Goal: Task Accomplishment & Management: Manage account settings

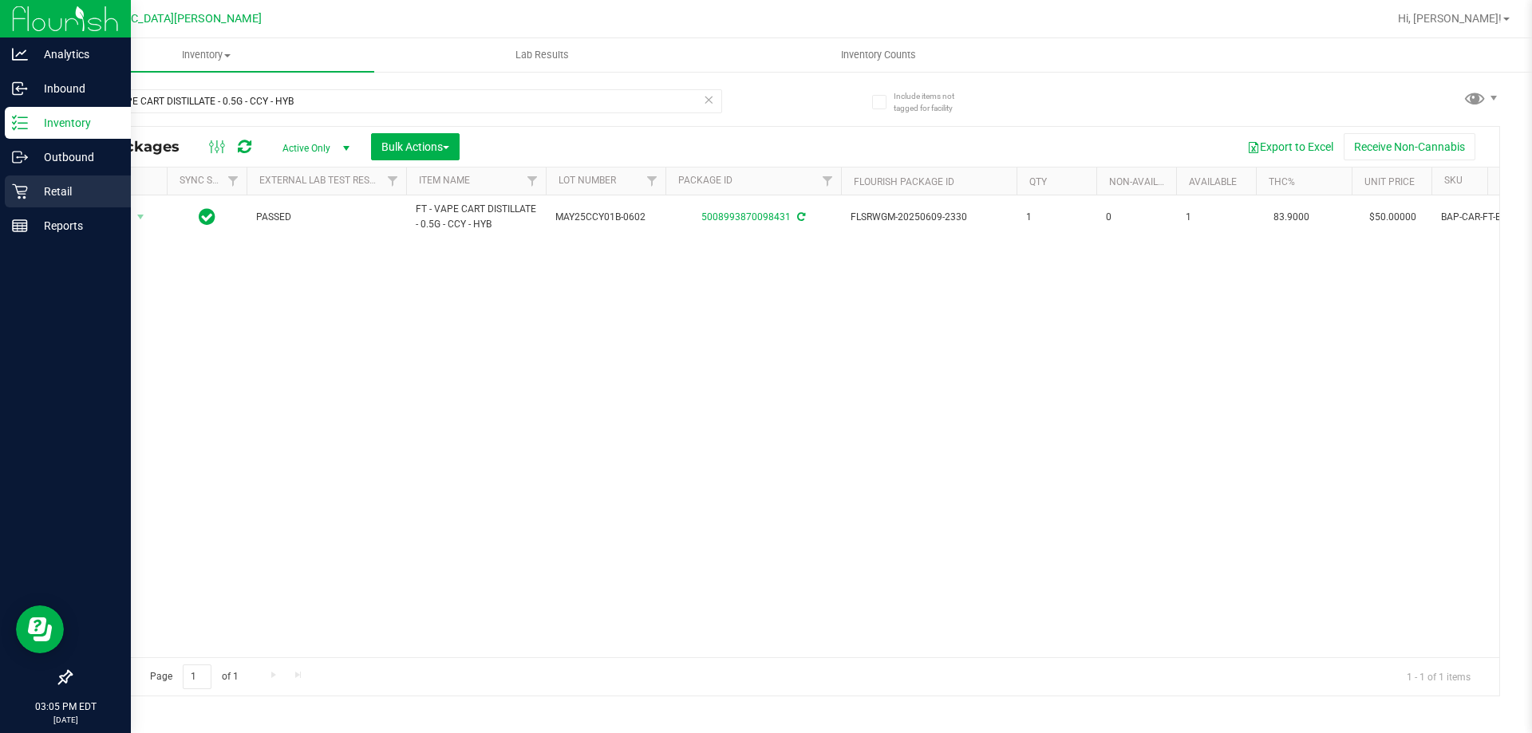
click at [15, 191] on icon at bounding box center [20, 192] width 16 height 16
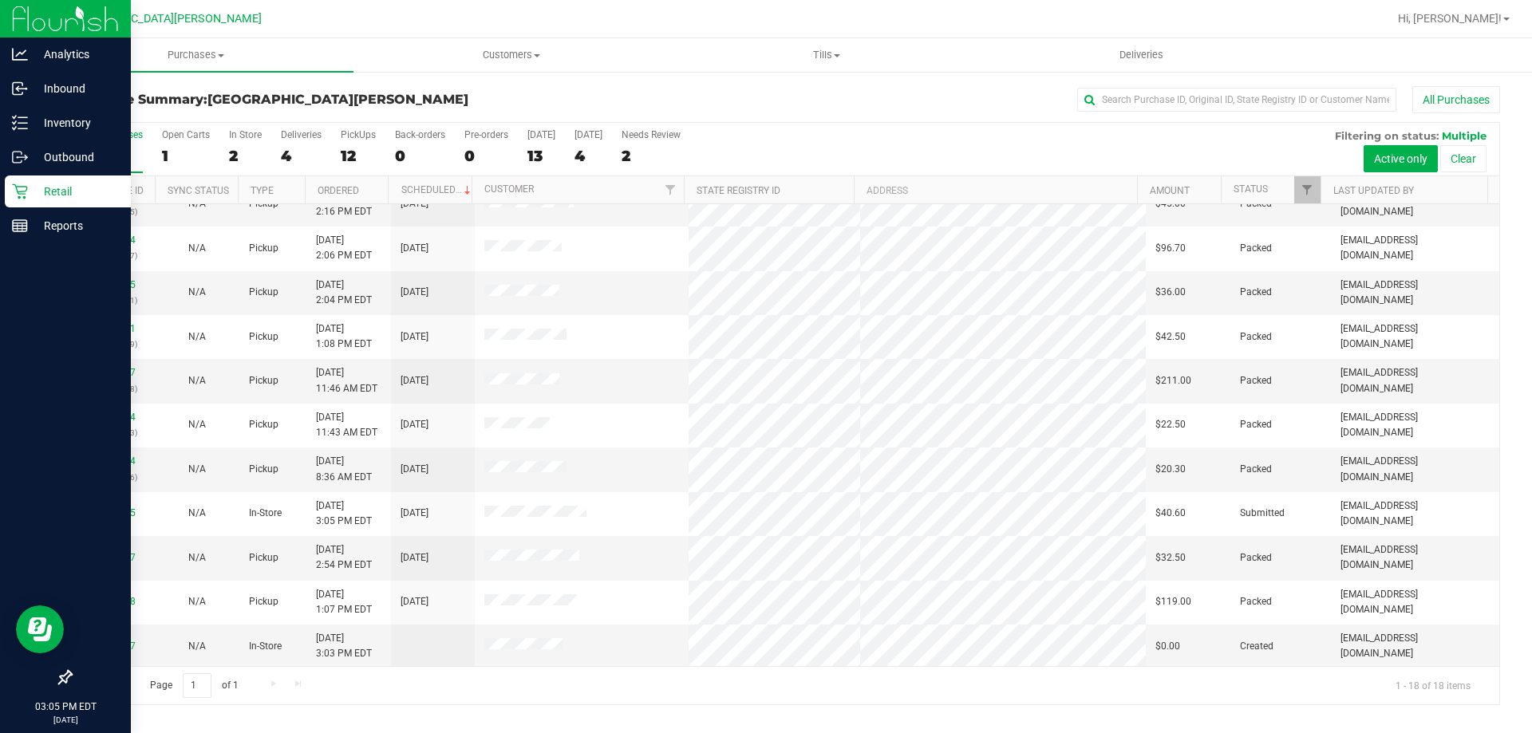
scroll to position [333, 0]
click at [367, 142] on label "PickUps 12" at bounding box center [358, 151] width 35 height 44
click at [0, 0] on input "PickUps 12" at bounding box center [0, 0] width 0 height 0
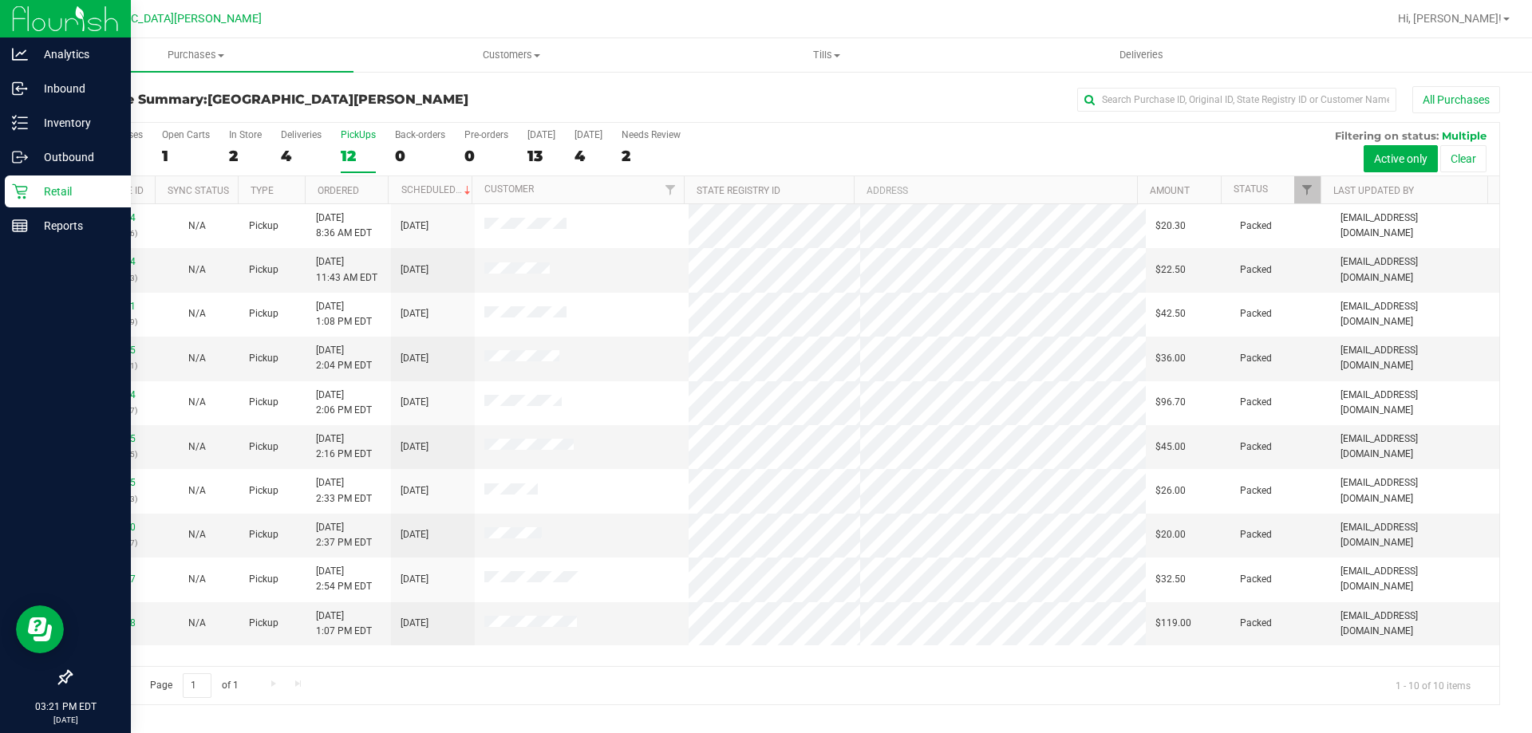
click at [361, 152] on div "12" at bounding box center [358, 156] width 35 height 18
click at [0, 0] on input "PickUps 12" at bounding box center [0, 0] width 0 height 0
click at [361, 152] on div "12" at bounding box center [358, 156] width 35 height 18
click at [0, 0] on input "PickUps 12" at bounding box center [0, 0] width 0 height 0
click at [243, 137] on div "In Store" at bounding box center [245, 134] width 33 height 11
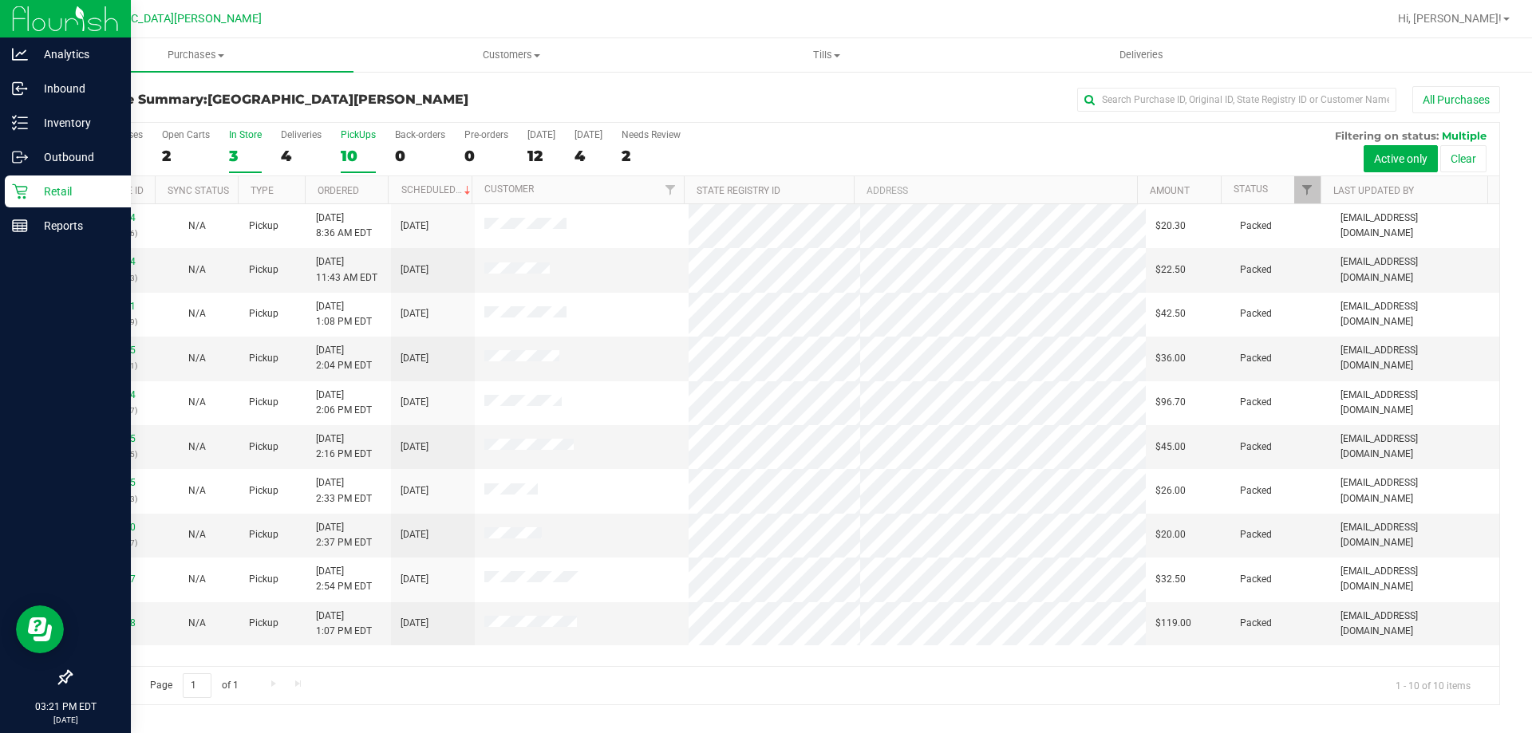
click at [0, 0] on input "In Store 3" at bounding box center [0, 0] width 0 height 0
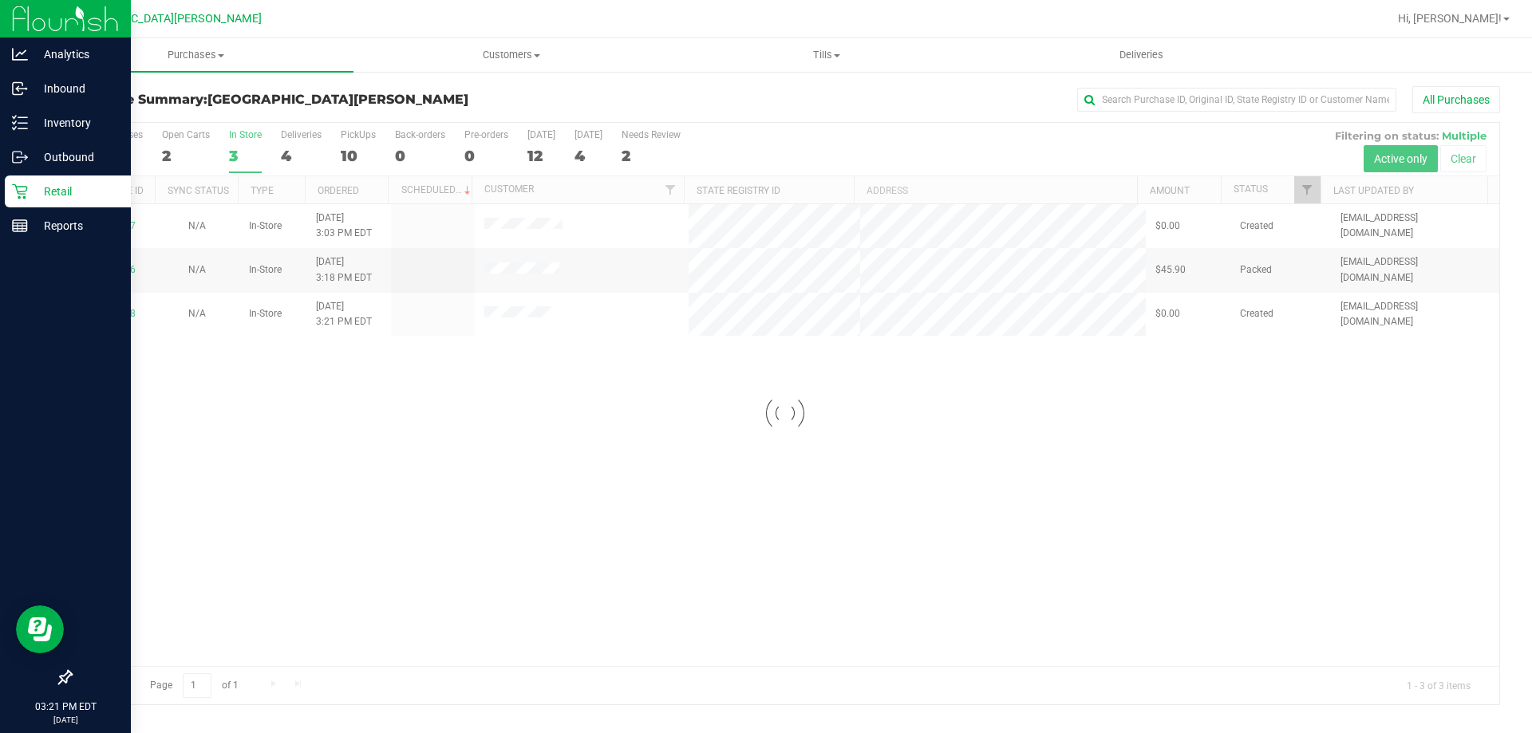
click at [353, 145] on div at bounding box center [785, 414] width 1428 height 582
click at [353, 145] on label "PickUps 10" at bounding box center [358, 151] width 35 height 44
click at [0, 0] on input "PickUps 10" at bounding box center [0, 0] width 0 height 0
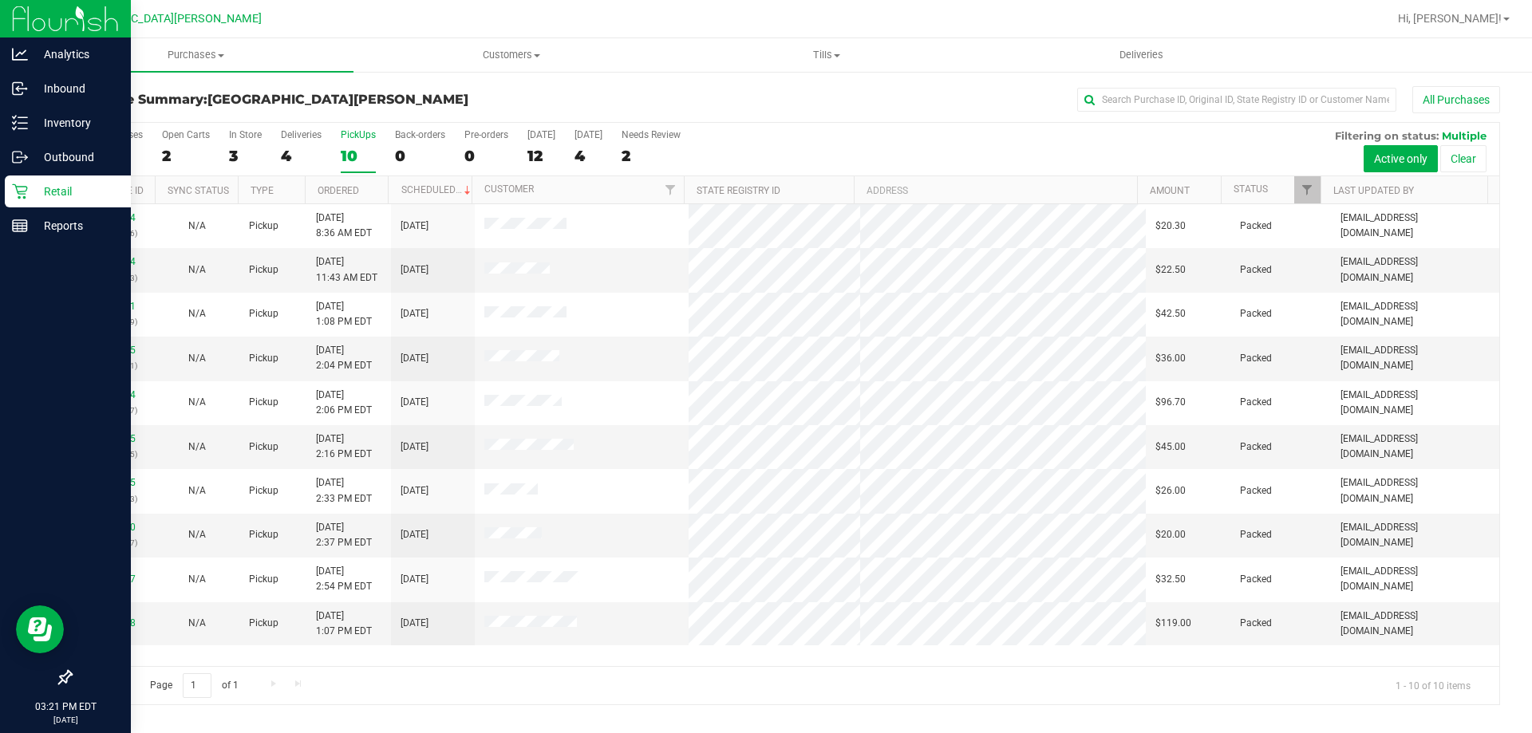
click at [353, 145] on label "PickUps 10" at bounding box center [358, 151] width 35 height 44
click at [0, 0] on input "PickUps 10" at bounding box center [0, 0] width 0 height 0
click at [353, 145] on label "PickUps 10" at bounding box center [358, 151] width 35 height 44
click at [0, 0] on input "PickUps 10" at bounding box center [0, 0] width 0 height 0
click at [357, 145] on label "PickUps 10" at bounding box center [358, 151] width 35 height 44
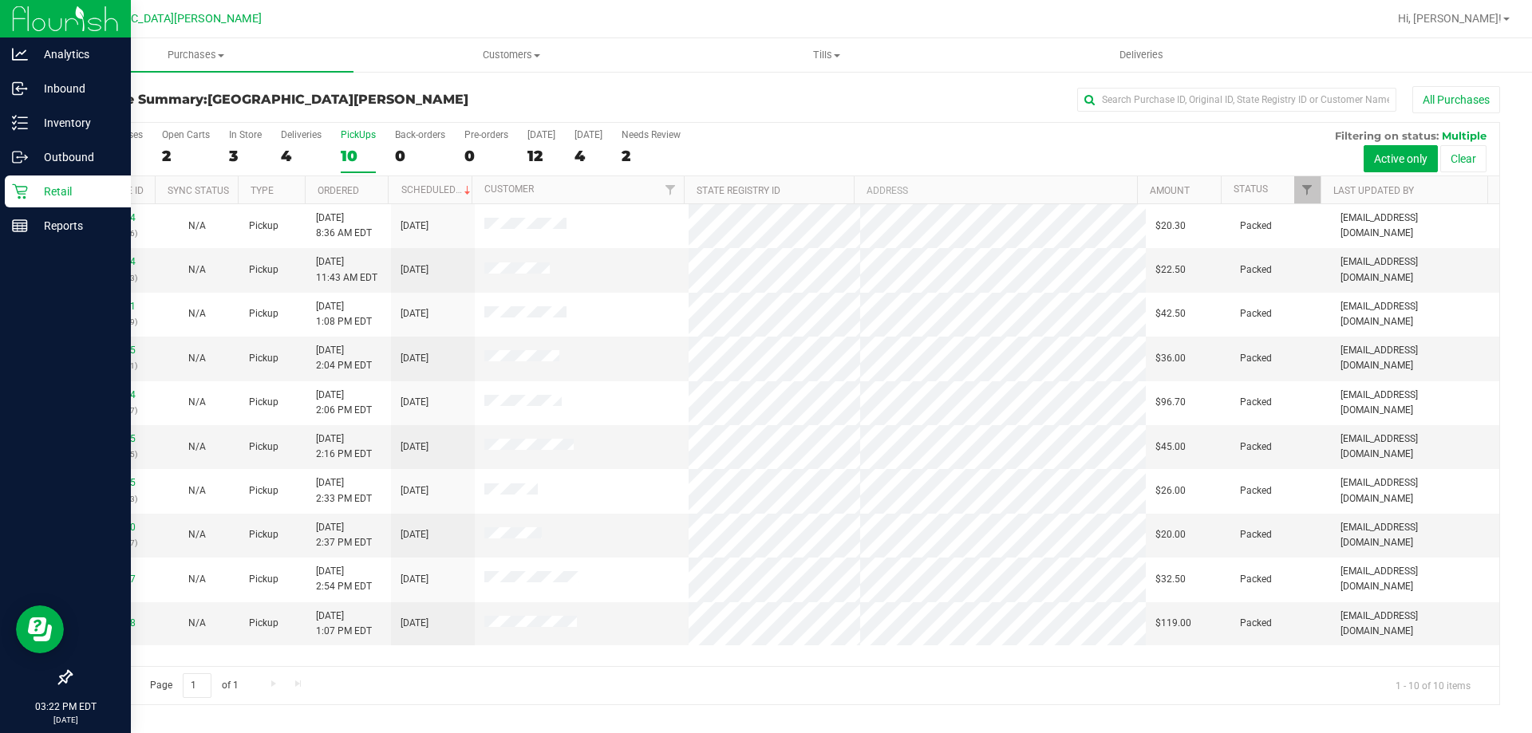
click at [0, 0] on input "PickUps 10" at bounding box center [0, 0] width 0 height 0
click at [357, 147] on div "10" at bounding box center [358, 156] width 35 height 18
click at [0, 0] on input "PickUps 10" at bounding box center [0, 0] width 0 height 0
click at [18, 196] on icon at bounding box center [20, 192] width 16 height 16
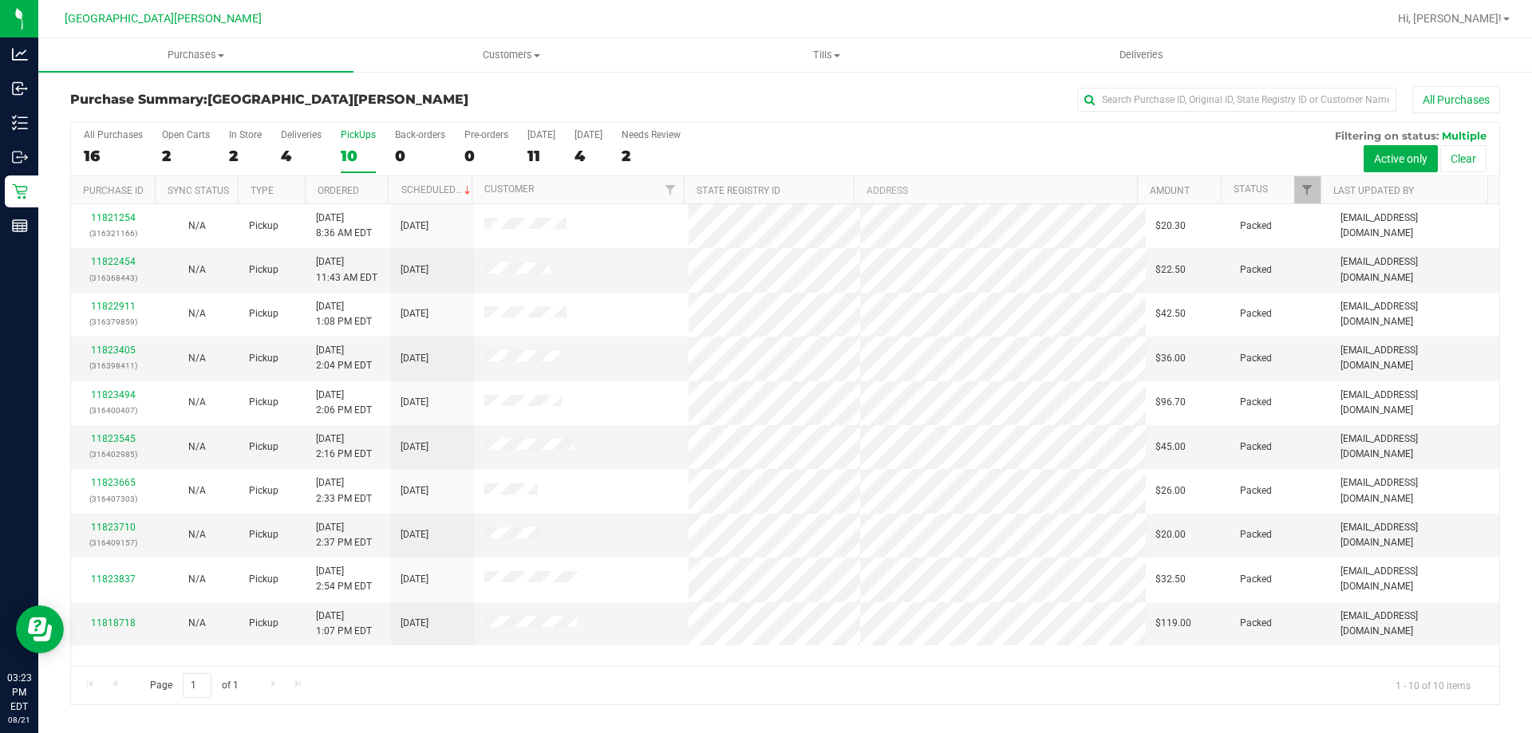
click at [364, 141] on label "PickUps 10" at bounding box center [358, 151] width 35 height 44
click at [0, 0] on input "PickUps 10" at bounding box center [0, 0] width 0 height 0
click at [364, 141] on label "PickUps 10" at bounding box center [358, 151] width 35 height 44
click at [0, 0] on input "PickUps 10" at bounding box center [0, 0] width 0 height 0
click at [254, 136] on div "In Store" at bounding box center [245, 134] width 33 height 11
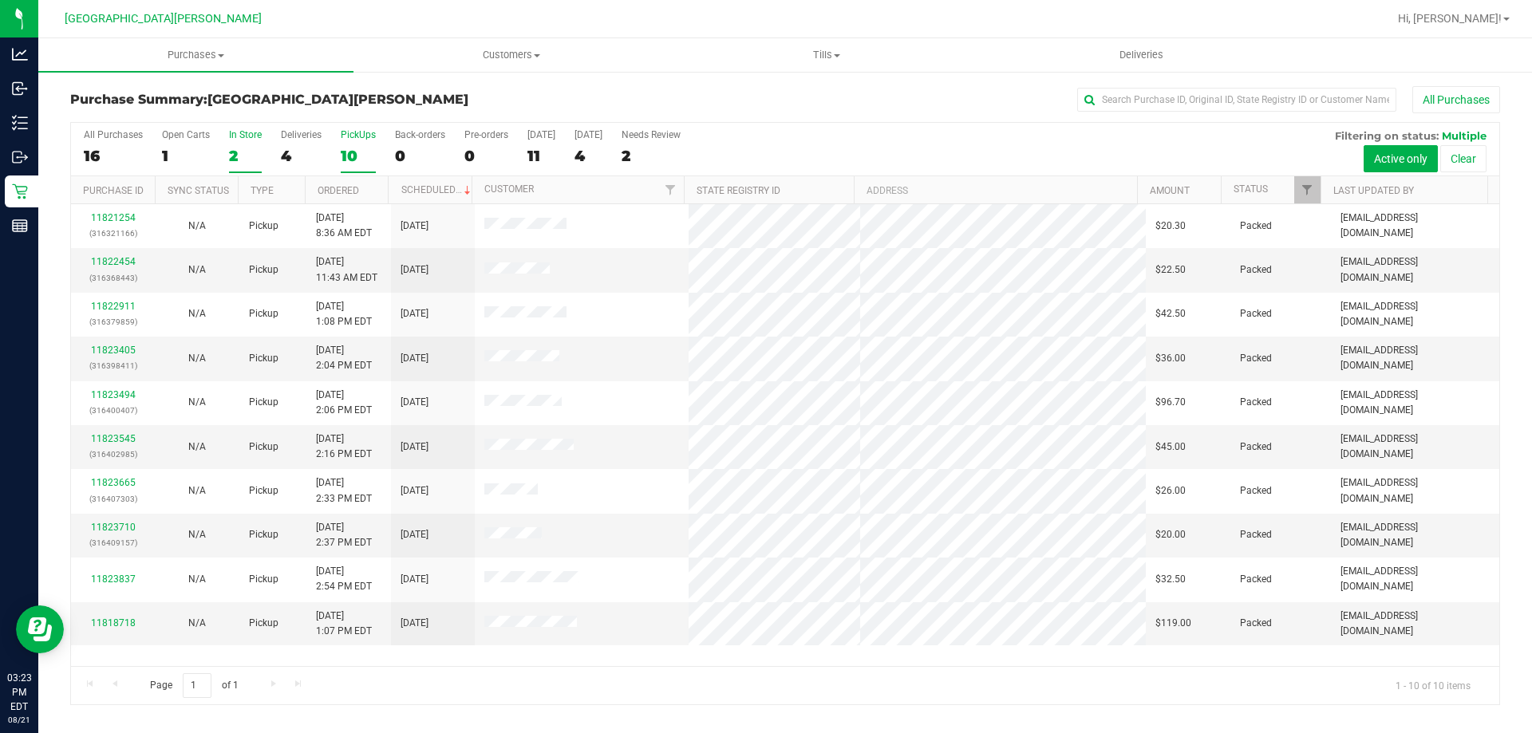
click at [0, 0] on input "In Store 2" at bounding box center [0, 0] width 0 height 0
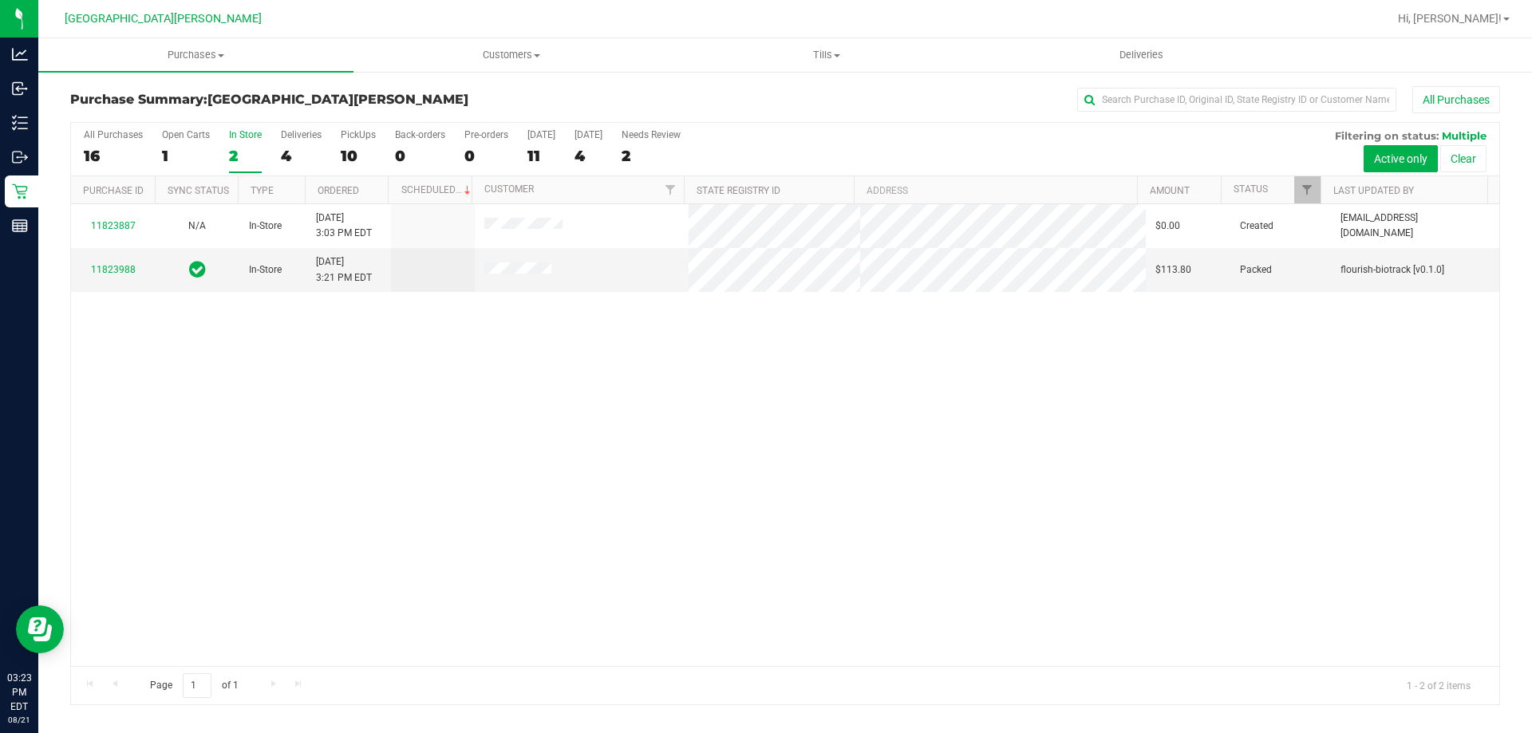
click at [254, 136] on div "In Store" at bounding box center [245, 134] width 33 height 11
click at [0, 0] on input "In Store 2" at bounding box center [0, 0] width 0 height 0
click at [352, 144] on label "PickUps 10" at bounding box center [358, 151] width 35 height 44
click at [0, 0] on input "PickUps 10" at bounding box center [0, 0] width 0 height 0
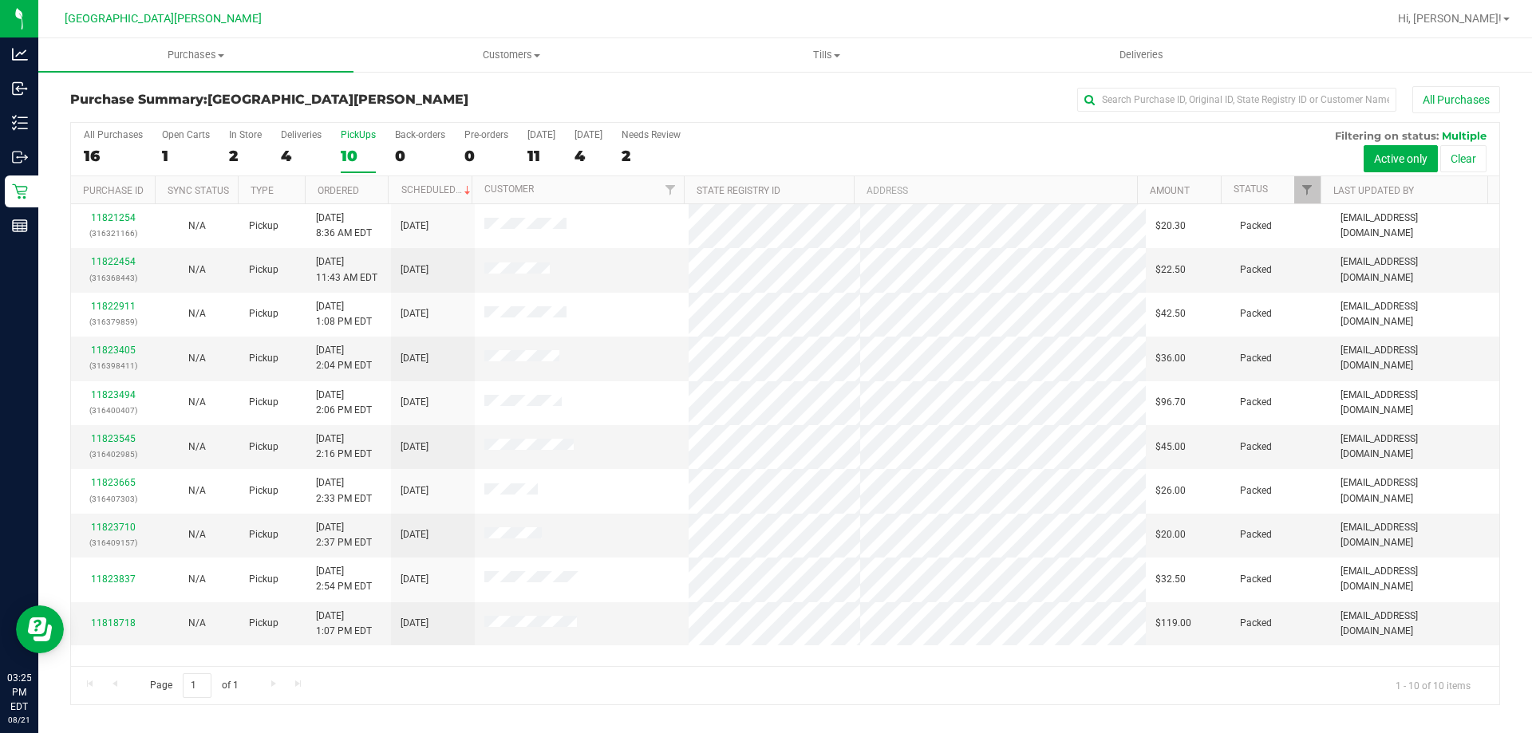
click at [345, 141] on label "PickUps 10" at bounding box center [358, 151] width 35 height 44
click at [0, 0] on input "PickUps 10" at bounding box center [0, 0] width 0 height 0
click at [236, 147] on div "1" at bounding box center [245, 156] width 33 height 18
click at [0, 0] on input "In Store 1" at bounding box center [0, 0] width 0 height 0
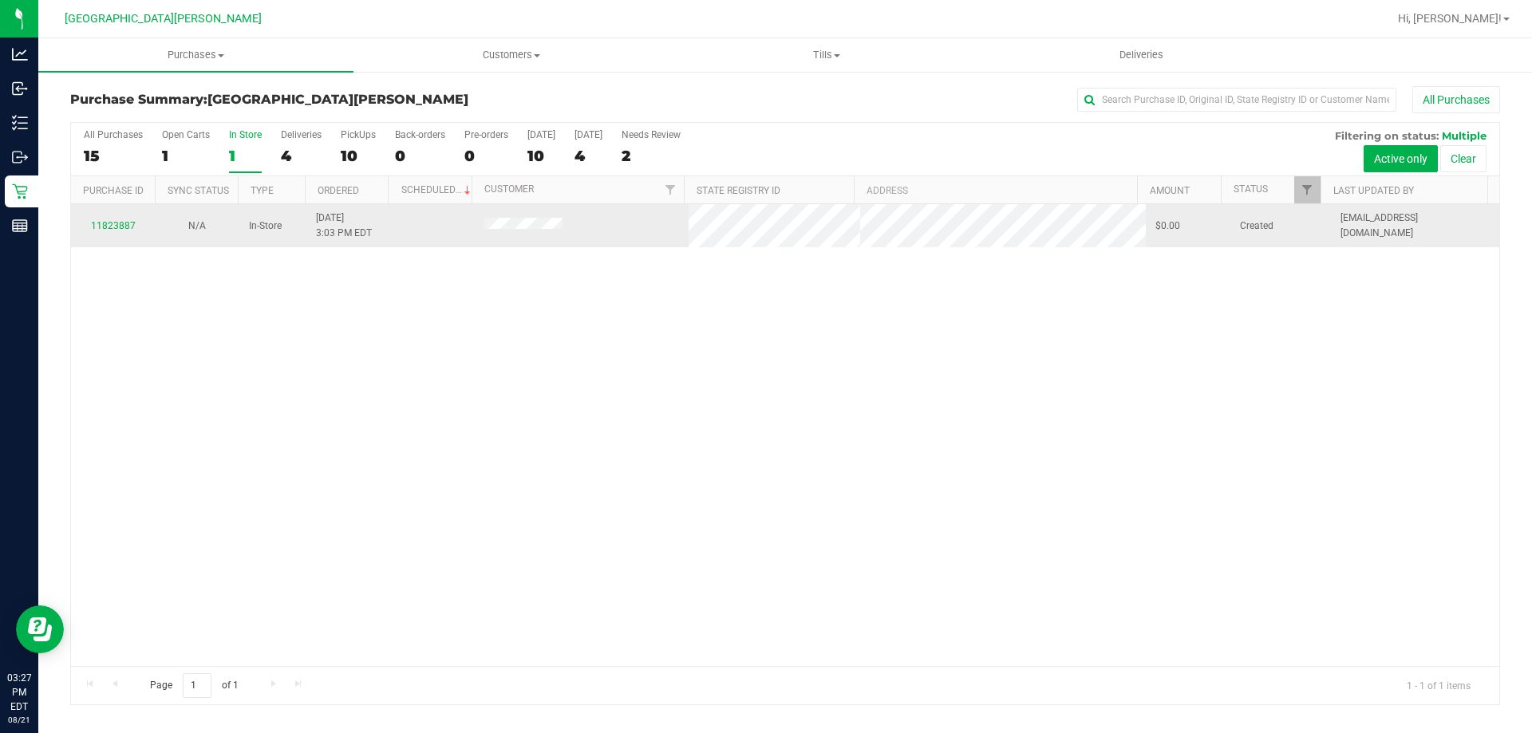
click at [108, 219] on div "11823887" at bounding box center [113, 226] width 65 height 15
click at [116, 225] on link "11823887" at bounding box center [113, 225] width 45 height 11
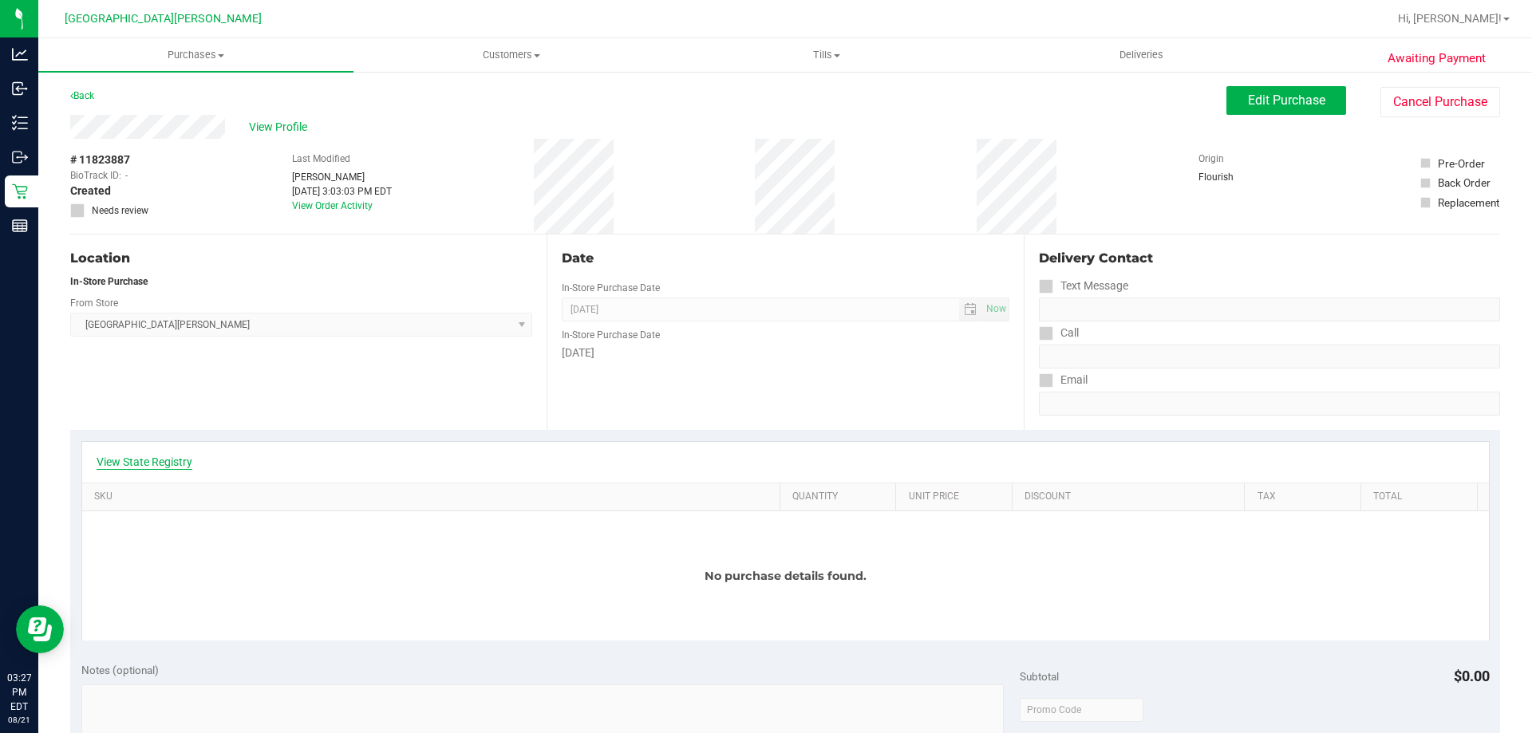
click at [135, 459] on link "View State Registry" at bounding box center [145, 462] width 96 height 16
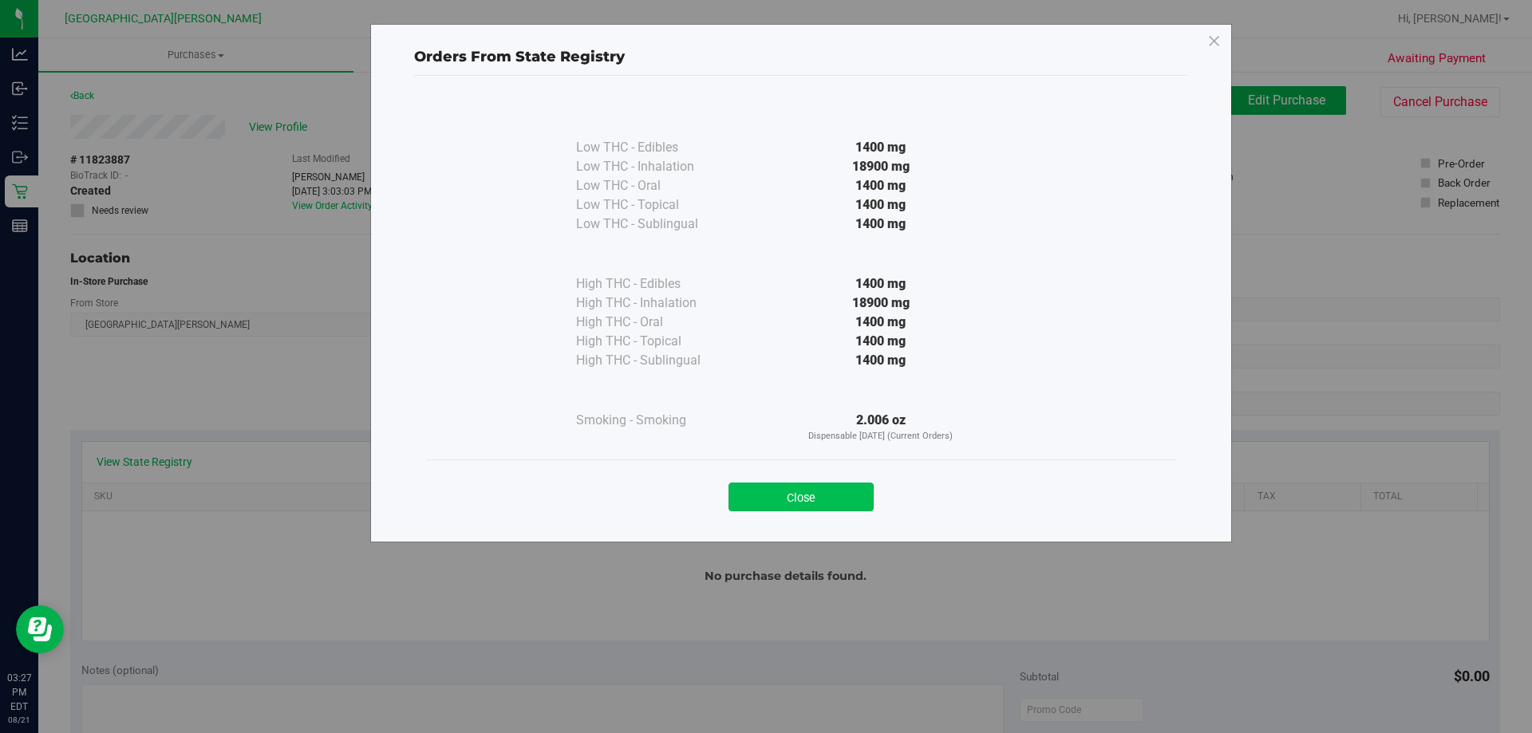
click at [818, 498] on button "Close" at bounding box center [800, 497] width 145 height 29
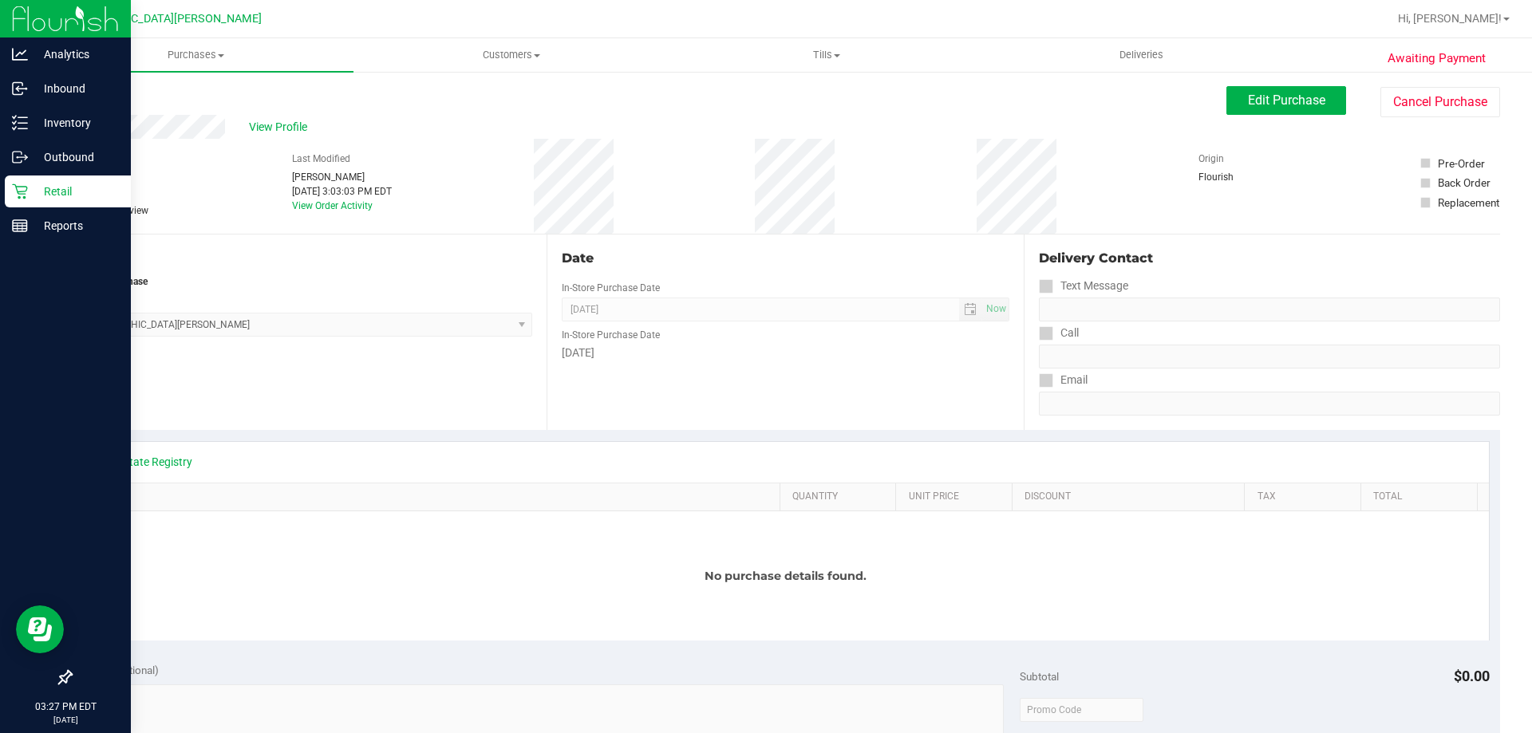
click at [26, 195] on icon at bounding box center [20, 192] width 16 height 16
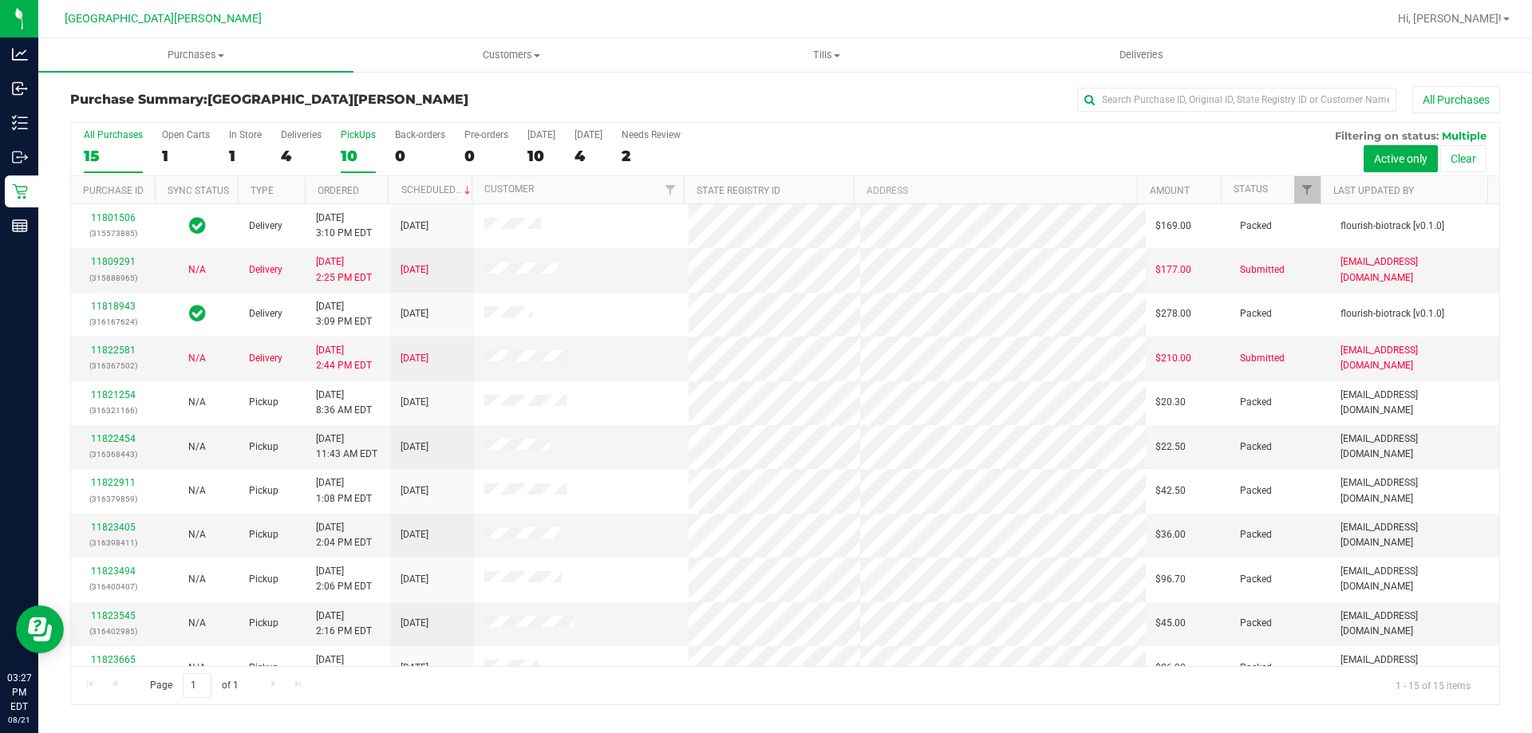
click at [362, 152] on div "10" at bounding box center [358, 156] width 35 height 18
click at [0, 0] on input "PickUps 10" at bounding box center [0, 0] width 0 height 0
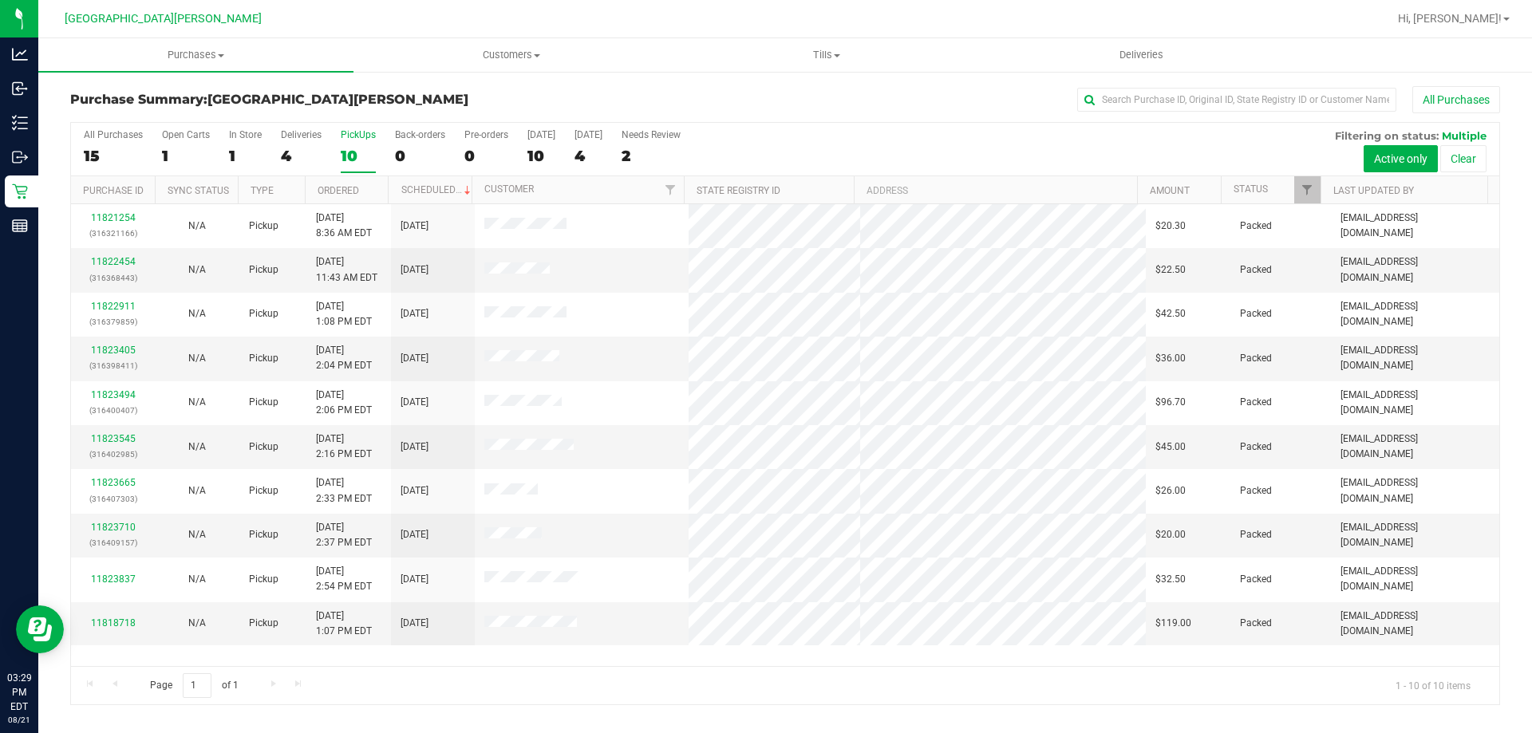
click at [362, 152] on div "10" at bounding box center [358, 156] width 35 height 18
click at [0, 0] on input "PickUps 10" at bounding box center [0, 0] width 0 height 0
click at [362, 152] on div "10" at bounding box center [358, 156] width 35 height 18
click at [0, 0] on input "PickUps 10" at bounding box center [0, 0] width 0 height 0
click at [246, 153] on div "1" at bounding box center [245, 156] width 33 height 18
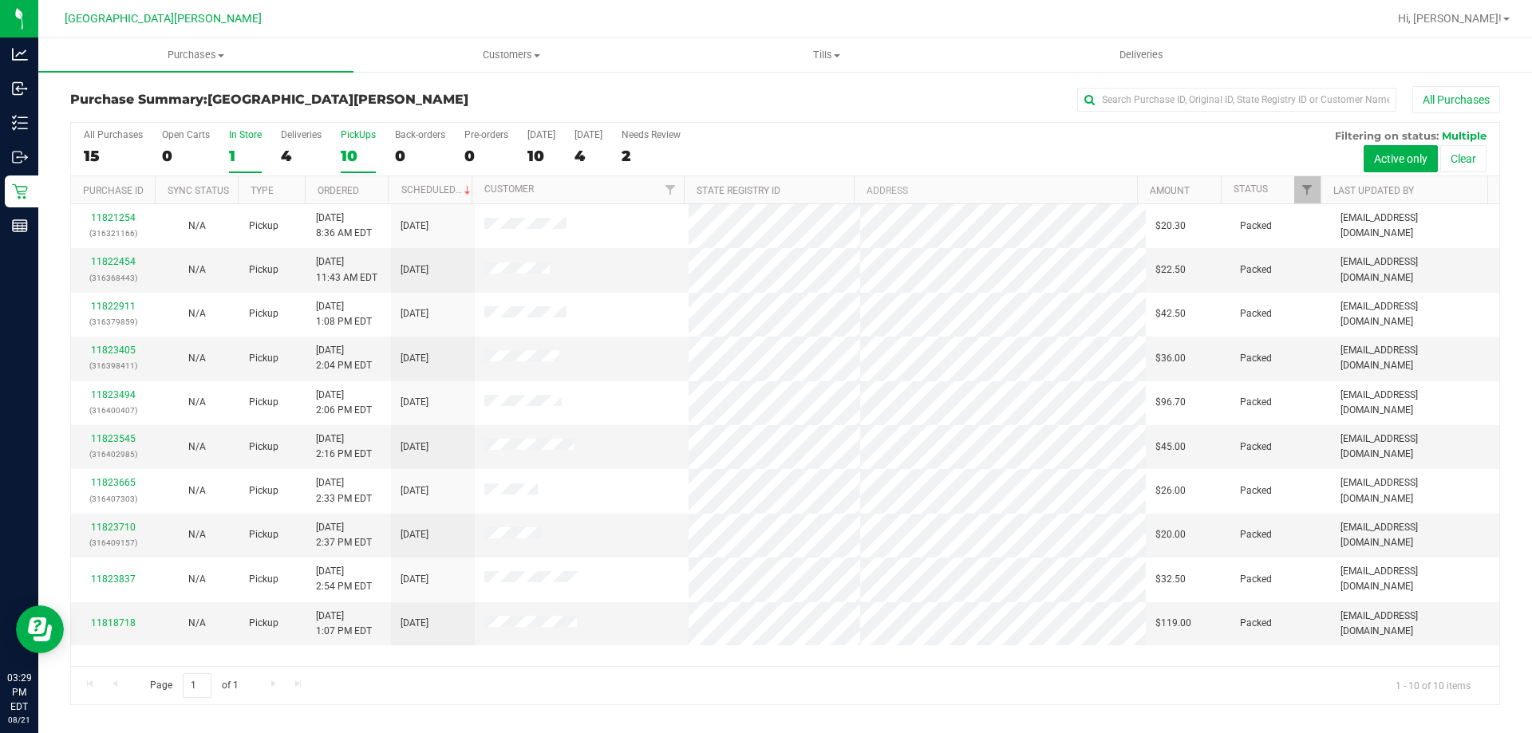
click at [0, 0] on input "In Store 1" at bounding box center [0, 0] width 0 height 0
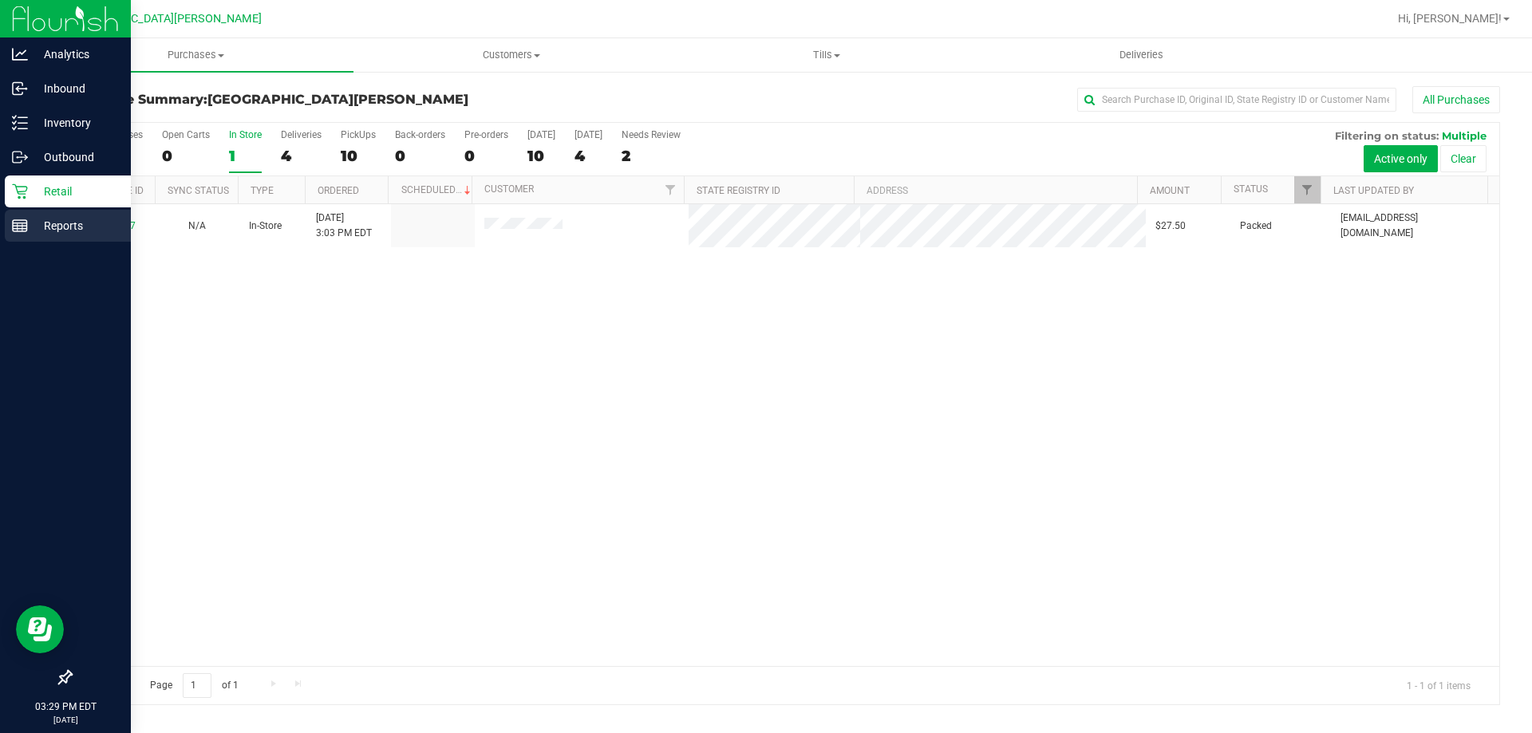
click at [20, 222] on icon at bounding box center [20, 226] width 16 height 16
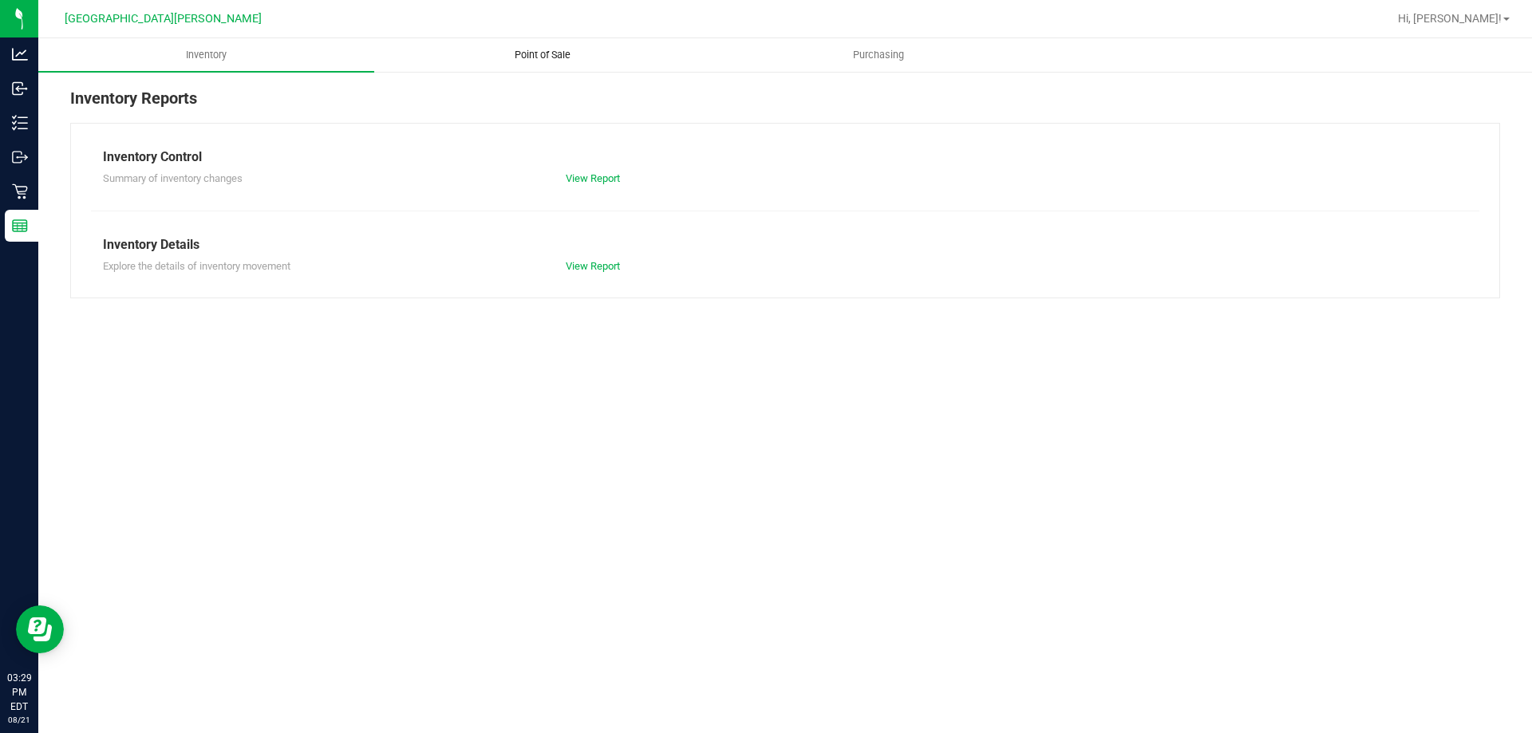
click at [525, 57] on span "Point of Sale" at bounding box center [542, 55] width 99 height 14
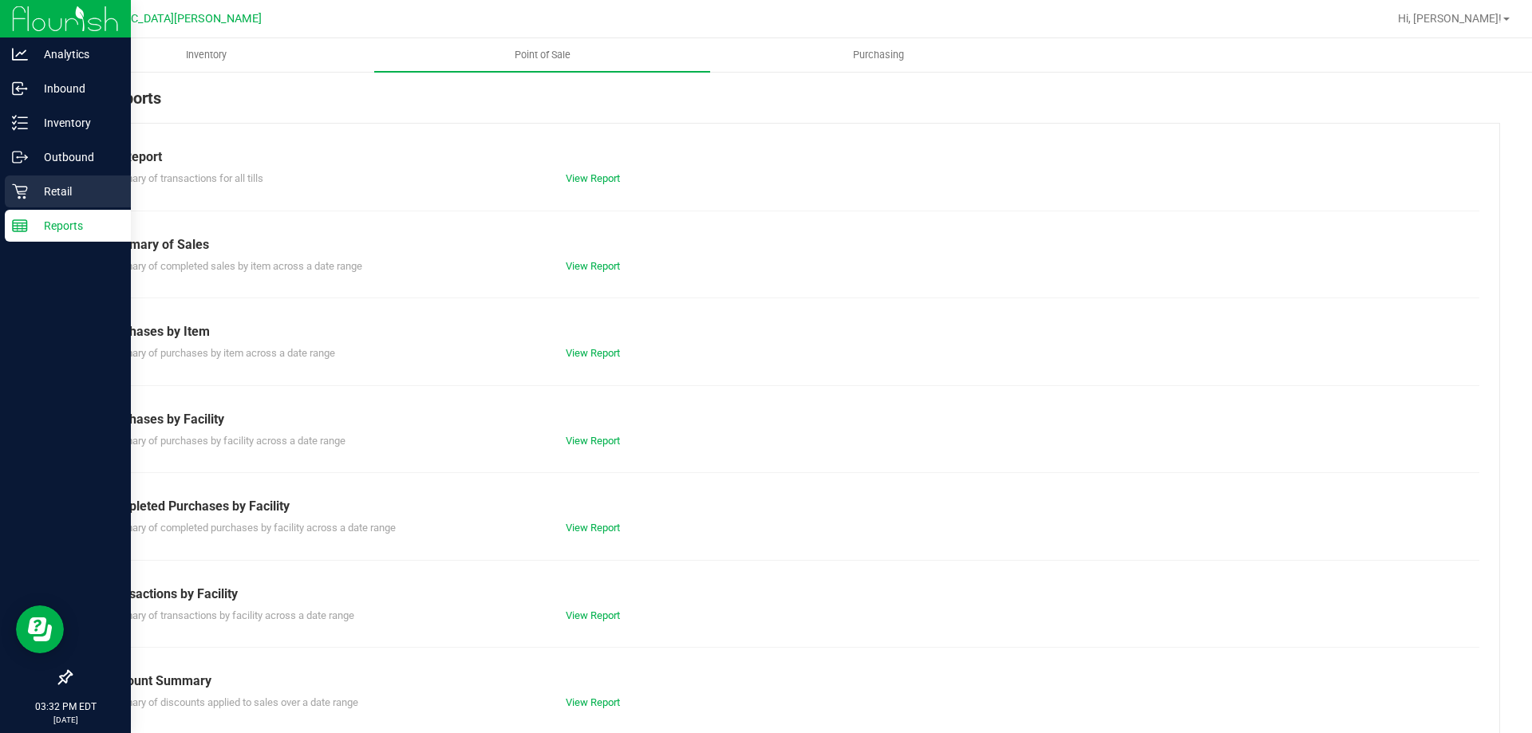
click at [20, 204] on div "Retail" at bounding box center [68, 192] width 126 height 32
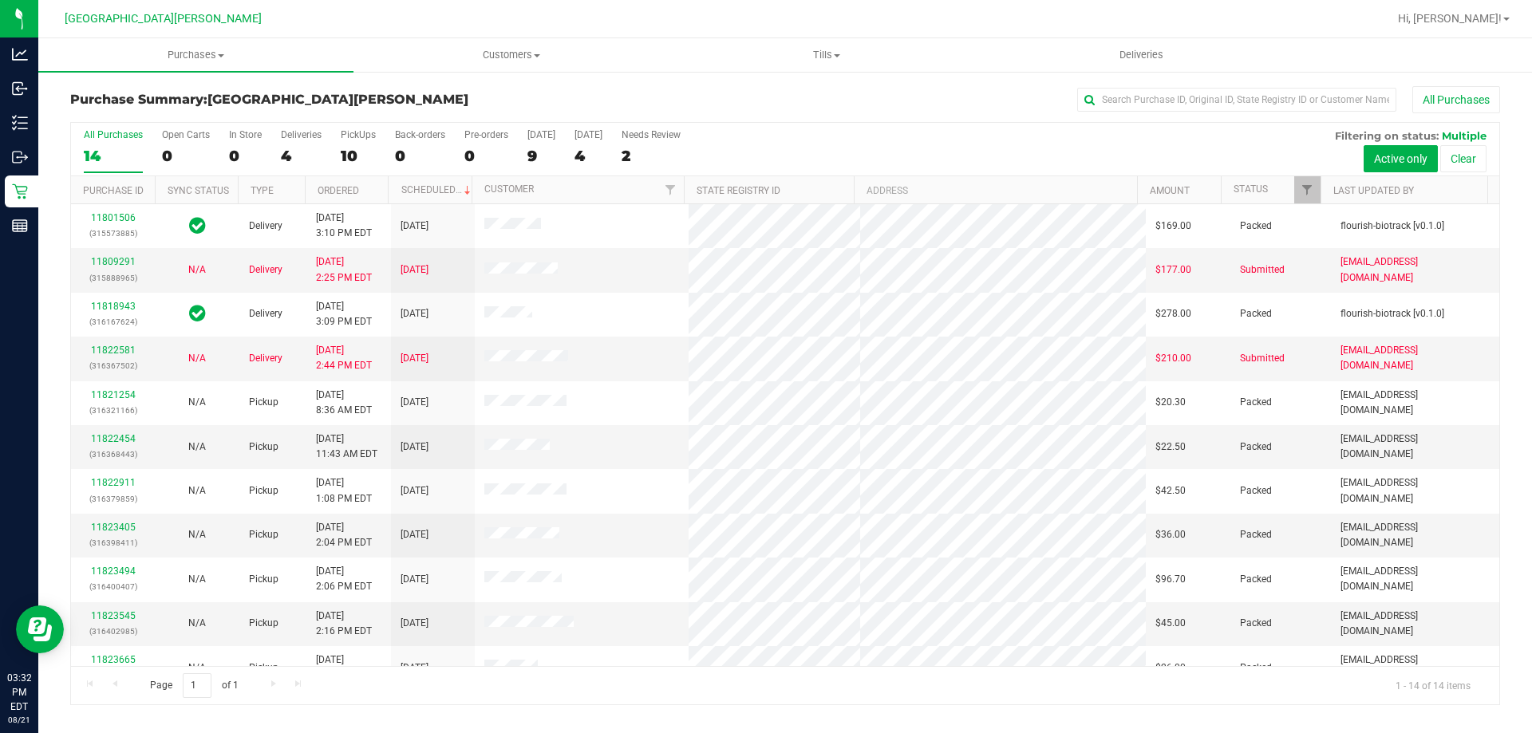
click at [335, 144] on div "All Purchases 14 Open Carts 0 In Store 0 Deliveries 4 PickUps 10 Back-orders 0 …" at bounding box center [785, 149] width 1428 height 53
click at [341, 147] on div "10" at bounding box center [358, 156] width 35 height 18
click at [0, 0] on input "PickUps 10" at bounding box center [0, 0] width 0 height 0
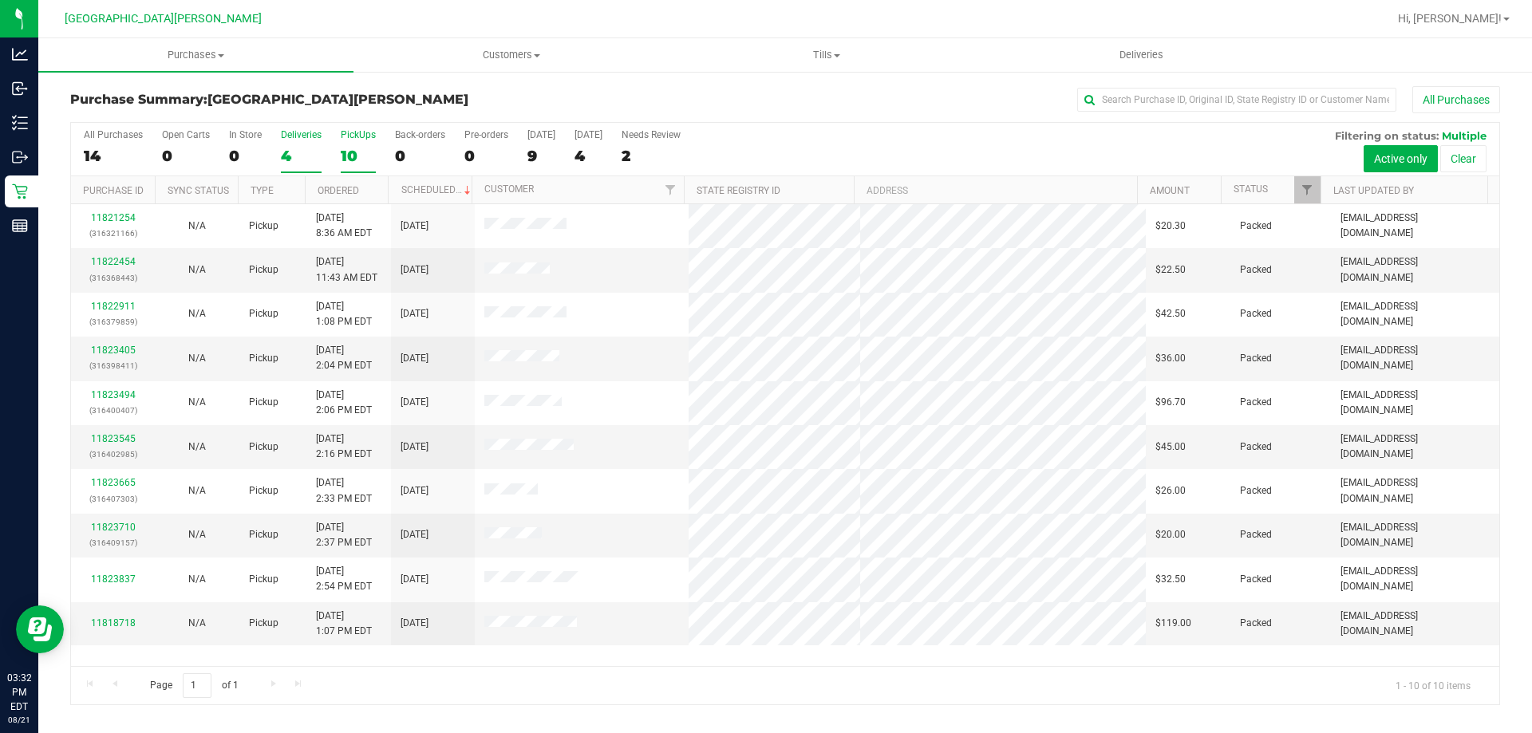
click at [282, 143] on label "Deliveries 4" at bounding box center [301, 151] width 41 height 44
click at [0, 0] on input "Deliveries 4" at bounding box center [0, 0] width 0 height 0
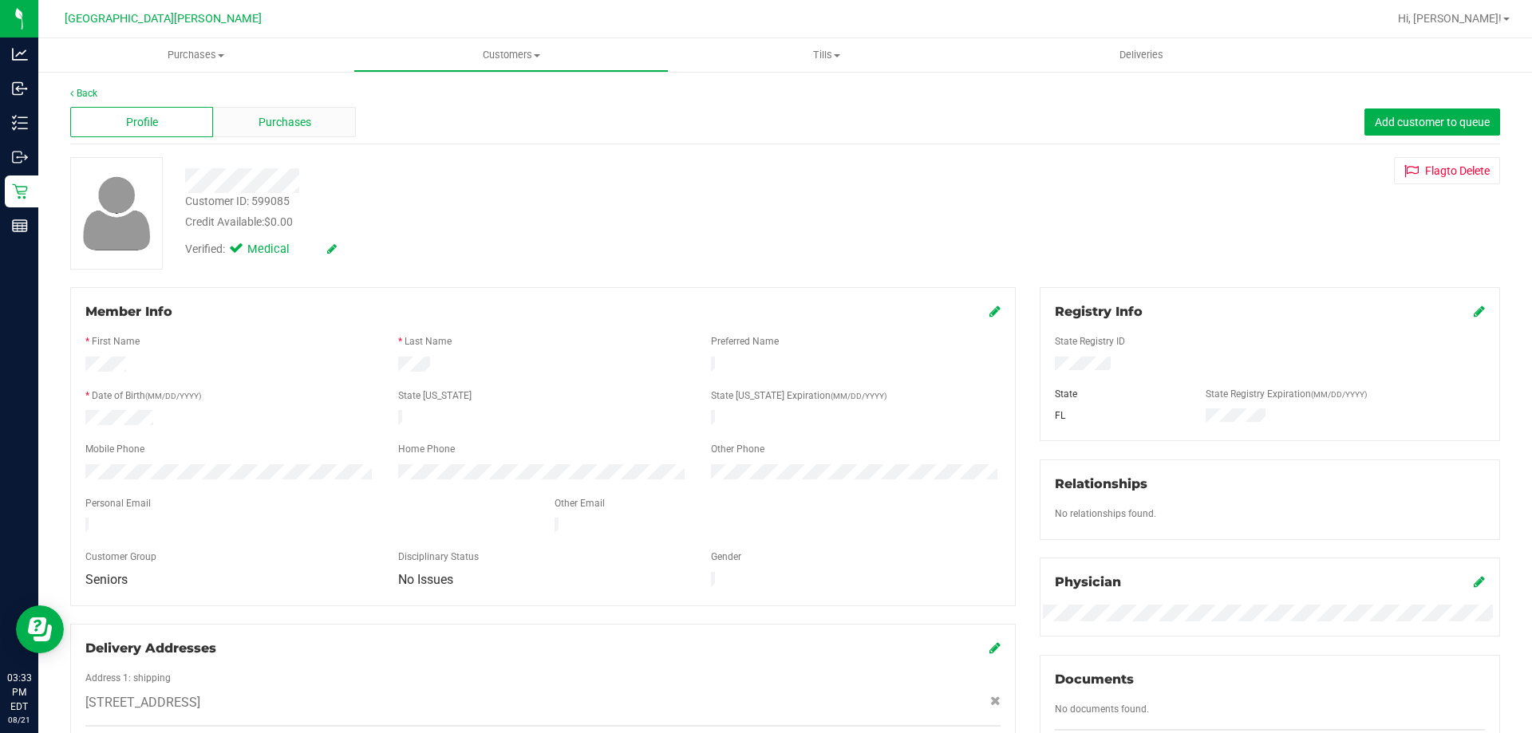
click at [281, 121] on span "Purchases" at bounding box center [285, 122] width 53 height 17
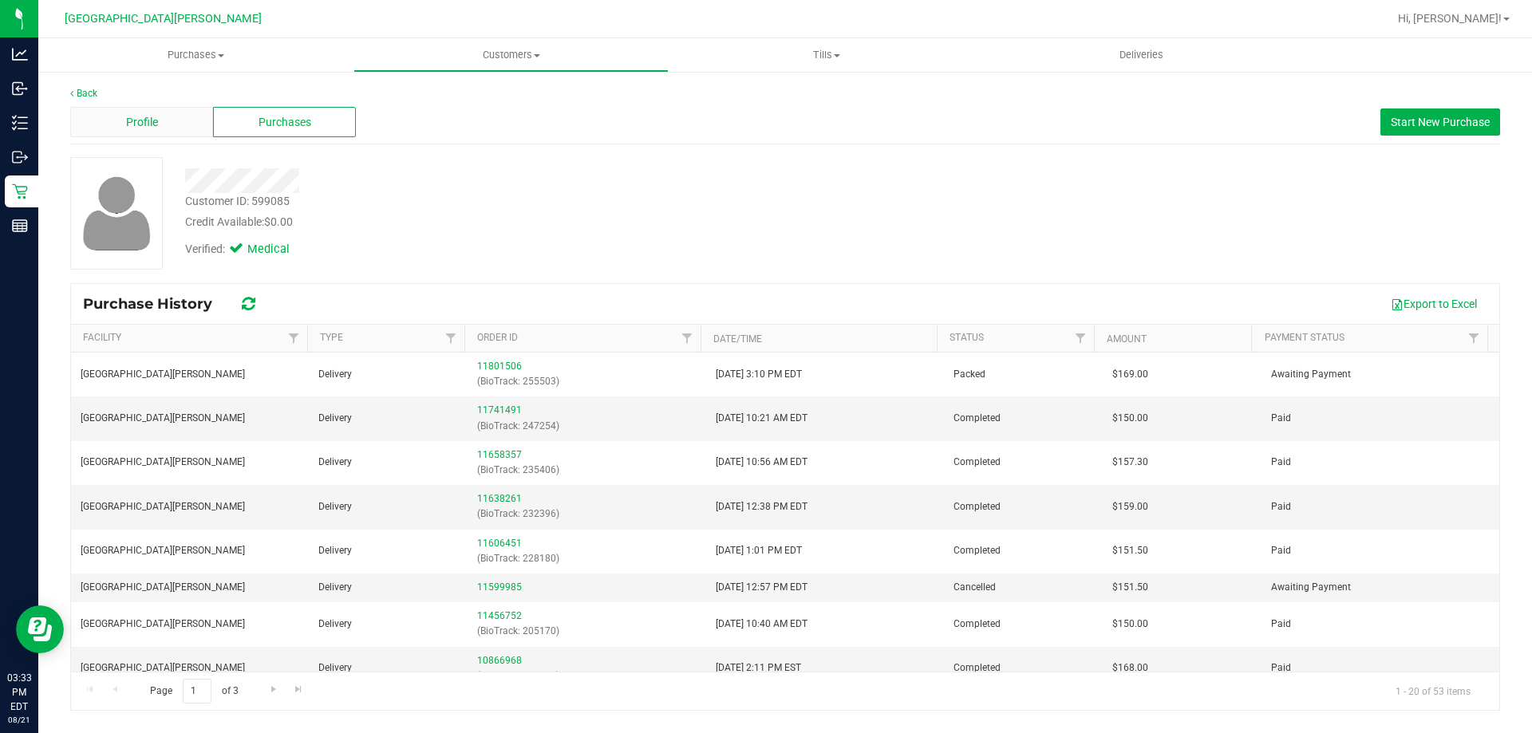
click at [156, 114] on span "Profile" at bounding box center [142, 122] width 32 height 17
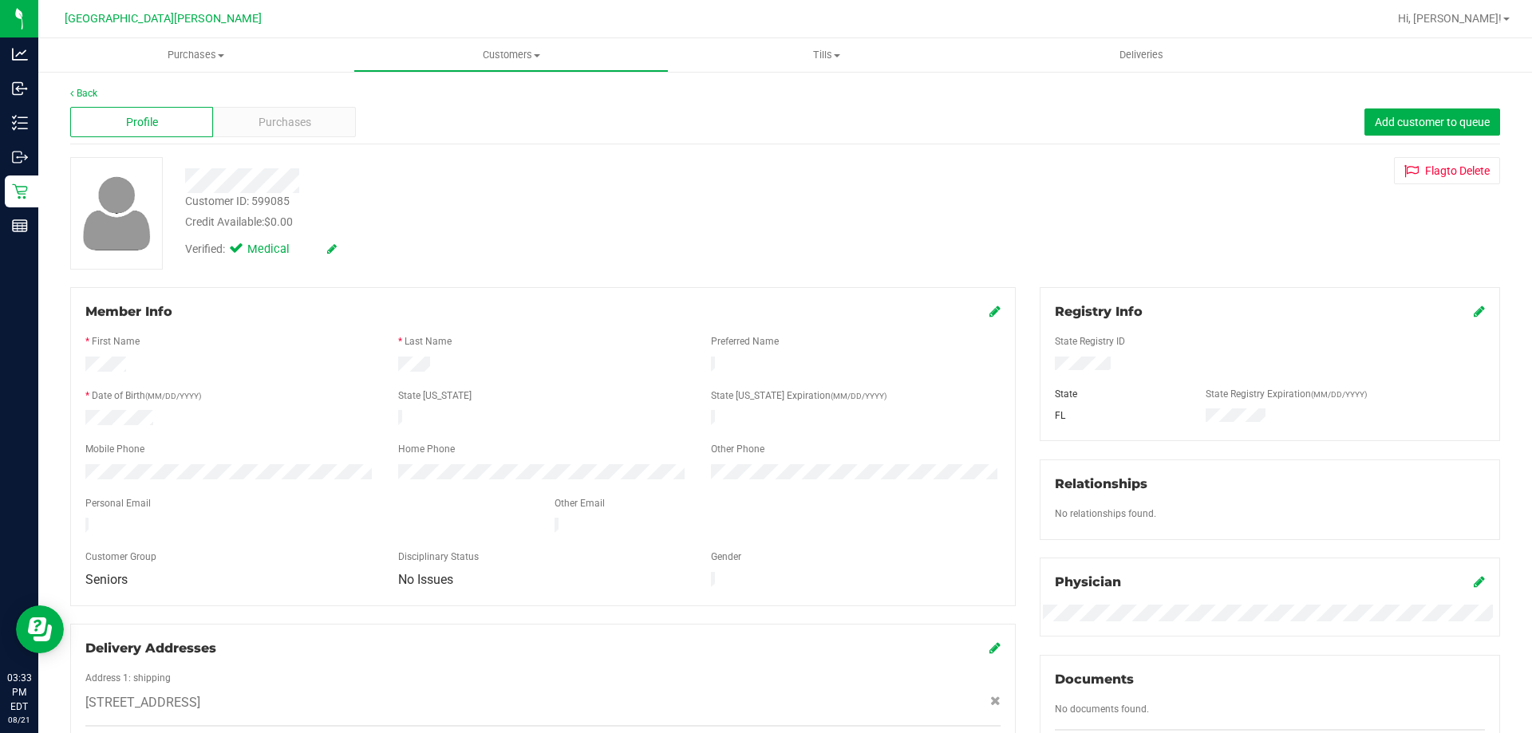
click at [1085, 357] on div at bounding box center [1270, 366] width 454 height 18
click at [297, 130] on span "Purchases" at bounding box center [285, 122] width 53 height 17
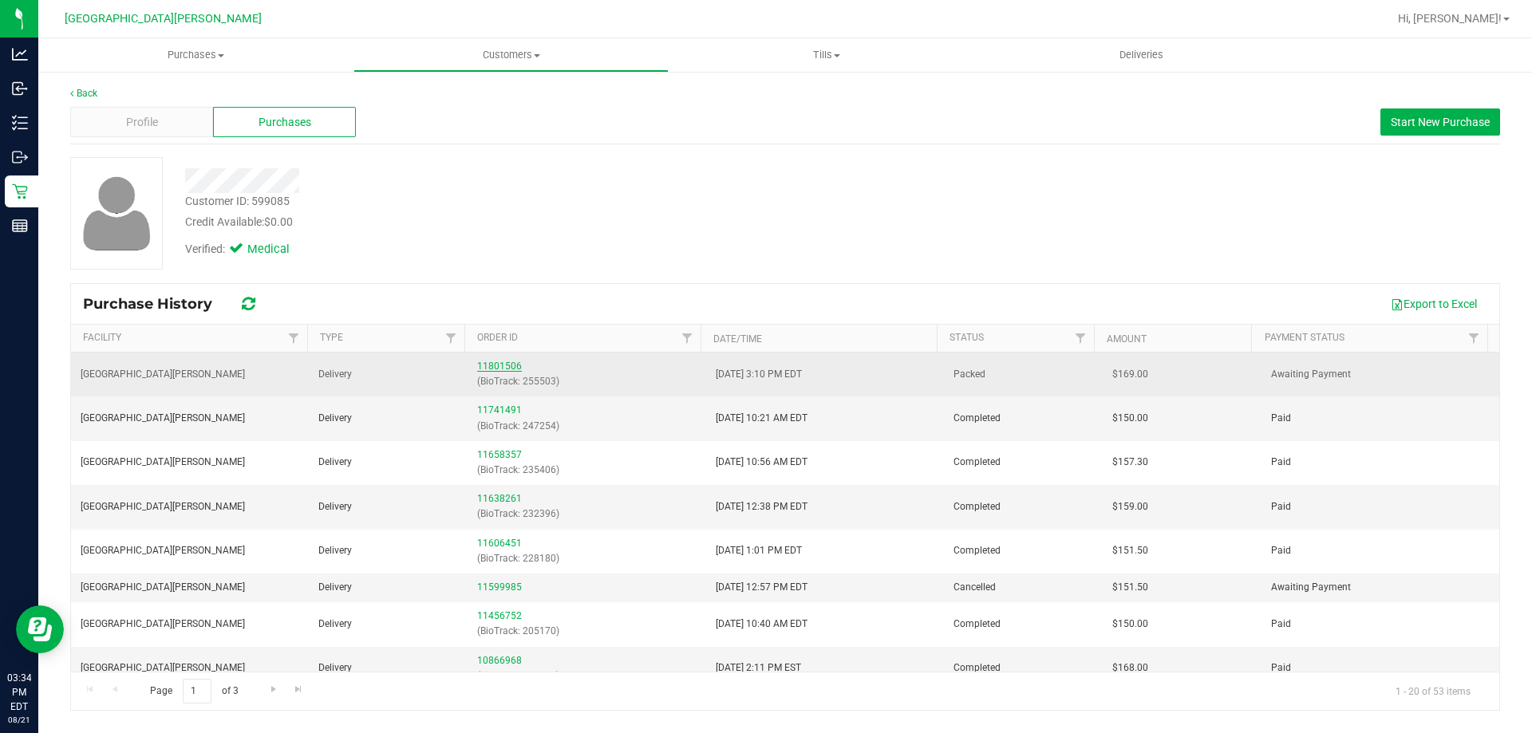
click at [504, 364] on link "11801506" at bounding box center [499, 366] width 45 height 11
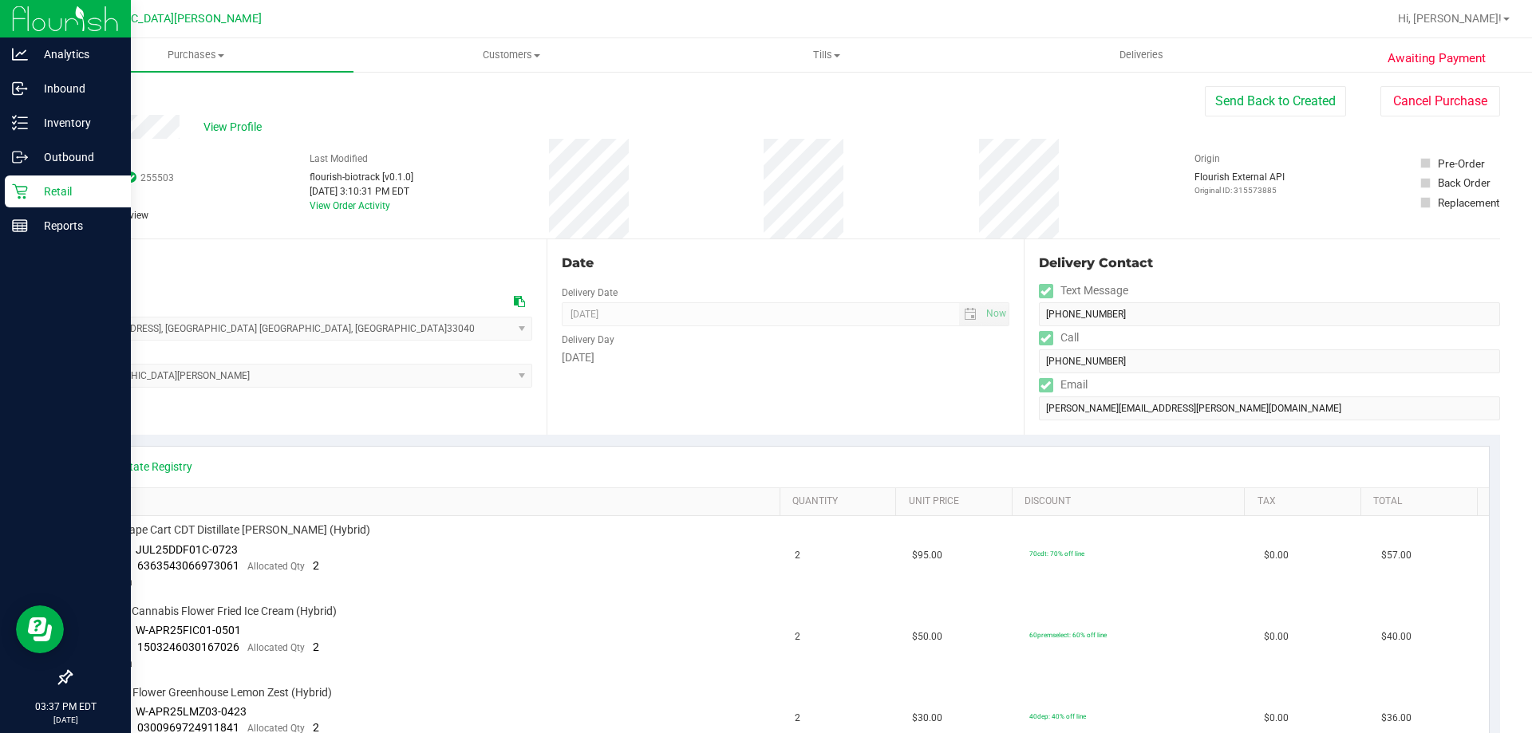
click at [4, 196] on link "Retail" at bounding box center [65, 193] width 131 height 34
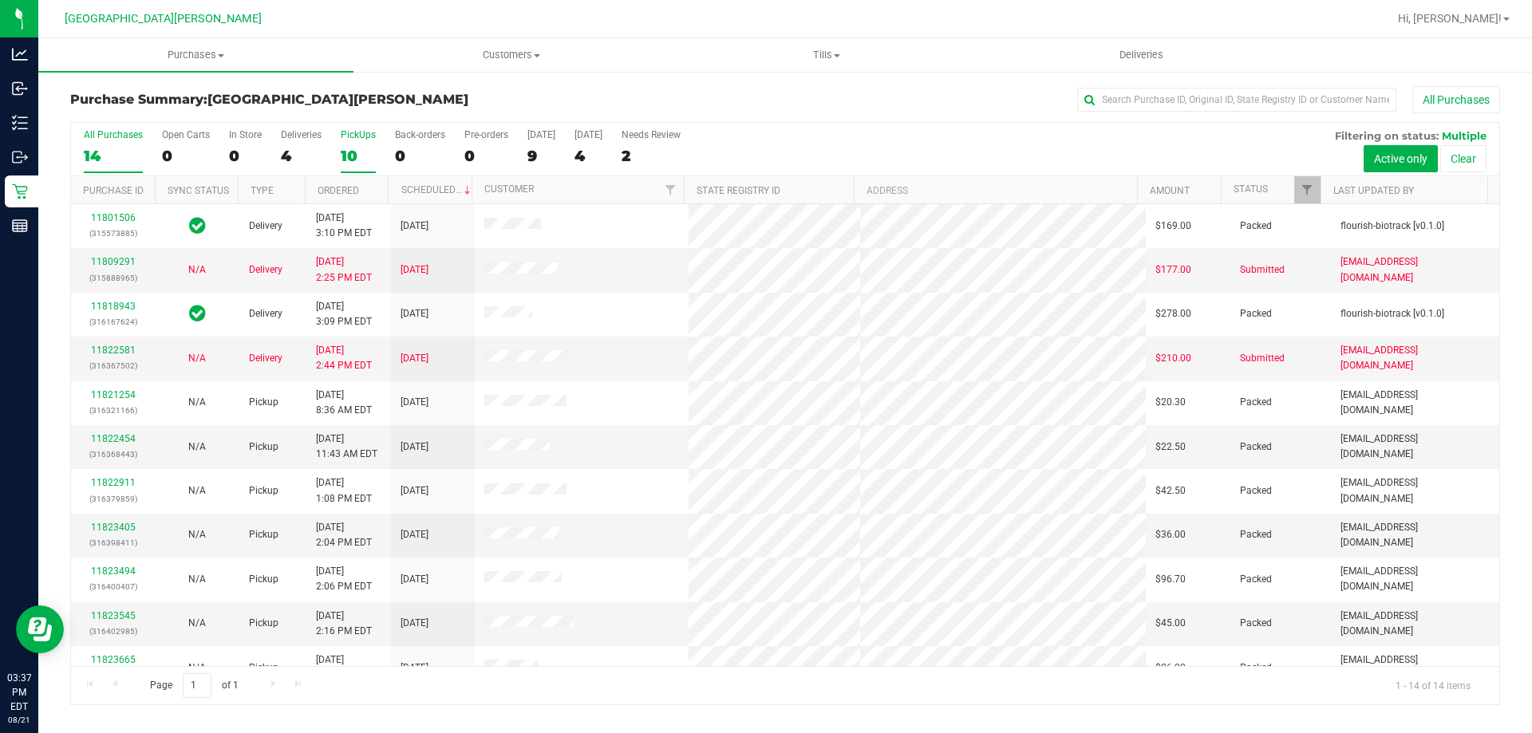
click at [349, 154] on div "10" at bounding box center [358, 156] width 35 height 18
click at [0, 0] on input "PickUps 10" at bounding box center [0, 0] width 0 height 0
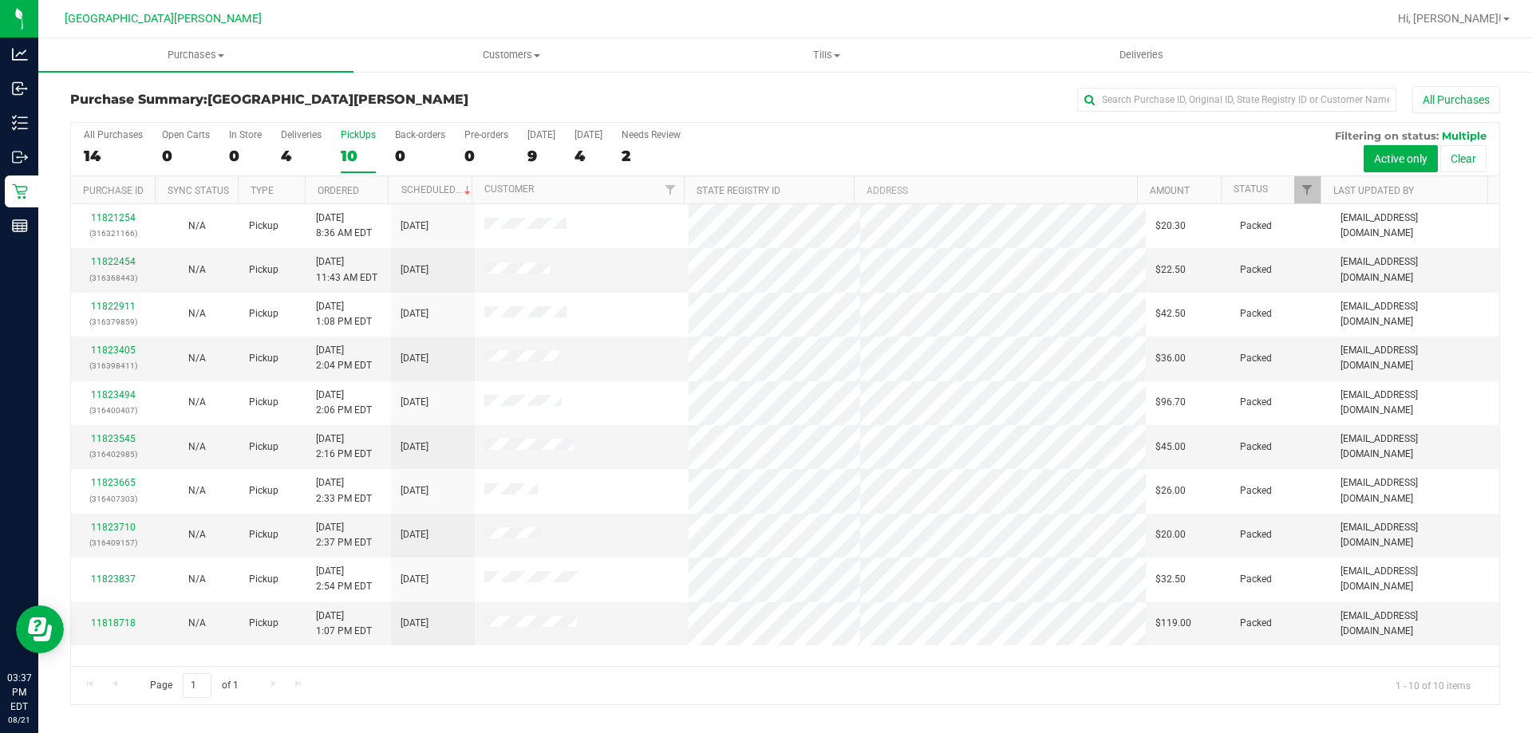
click at [349, 154] on div "10" at bounding box center [358, 156] width 35 height 18
click at [0, 0] on input "PickUps 10" at bounding box center [0, 0] width 0 height 0
click at [356, 140] on label "PickUps 10" at bounding box center [358, 151] width 35 height 44
click at [346, 144] on label "PickUps 11" at bounding box center [358, 151] width 35 height 44
click at [0, 0] on input "PickUps 11" at bounding box center [0, 0] width 0 height 0
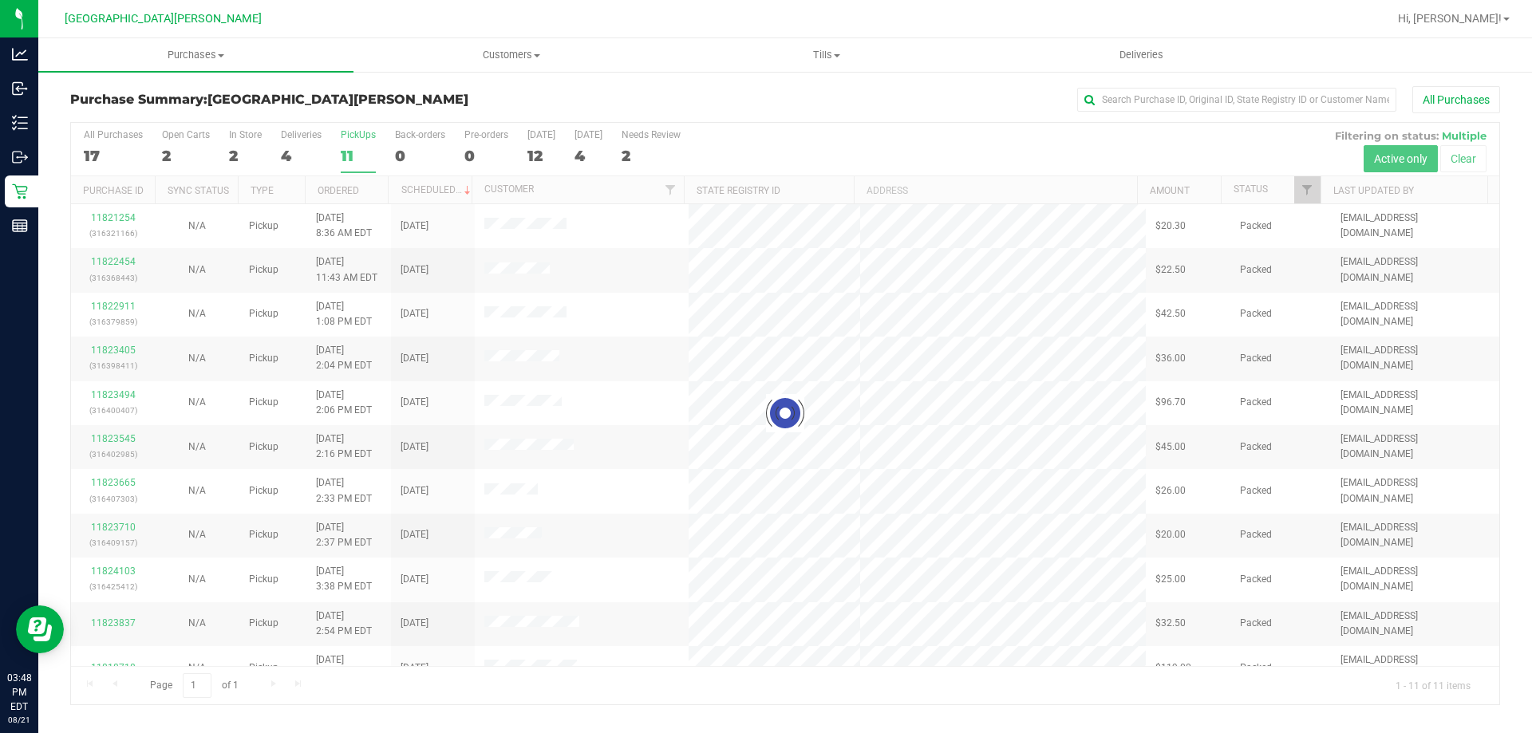
click at [40, 191] on div "Purchase Summary: [GEOGRAPHIC_DATA][PERSON_NAME] All Purchases Loading... All P…" at bounding box center [785, 395] width 1494 height 651
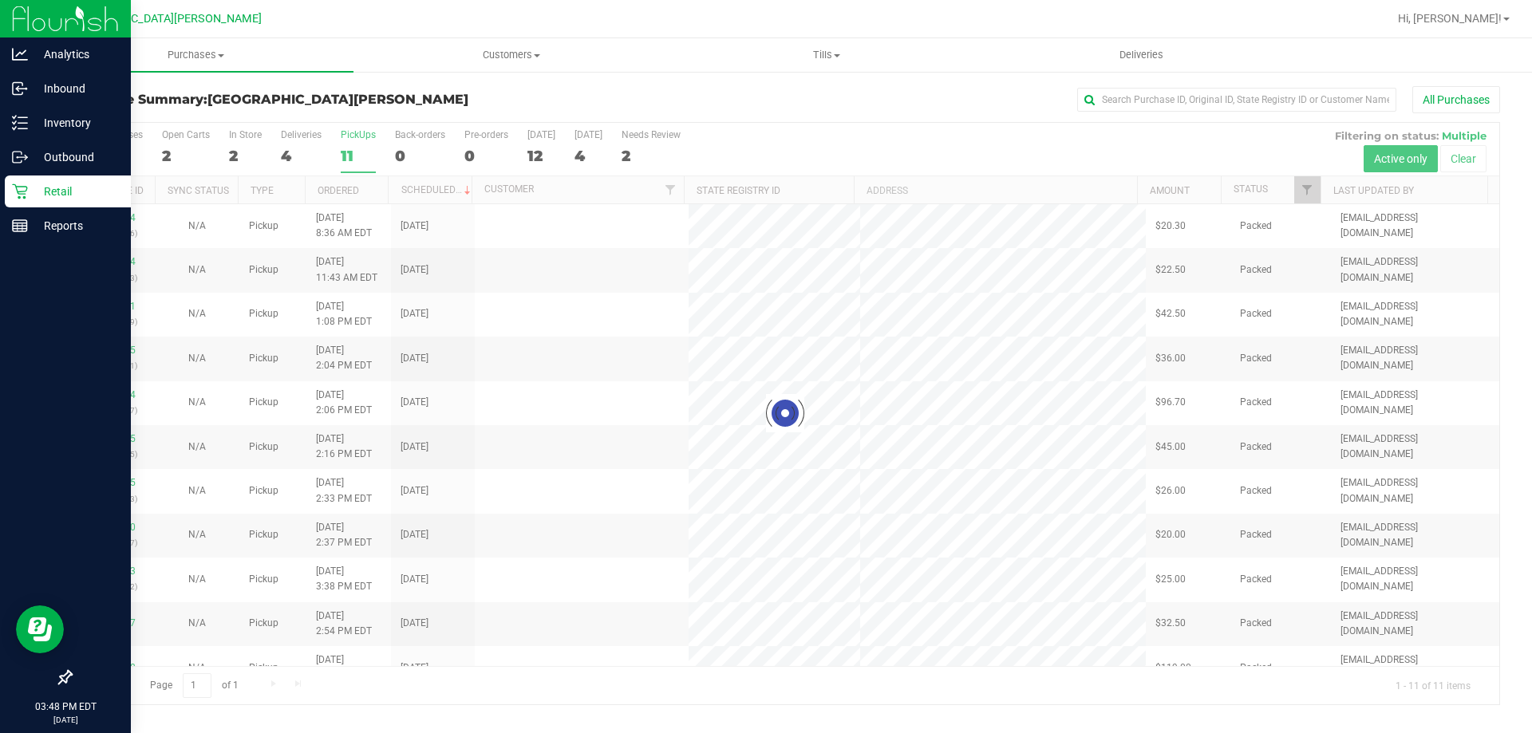
click at [15, 187] on icon at bounding box center [20, 192] width 16 height 16
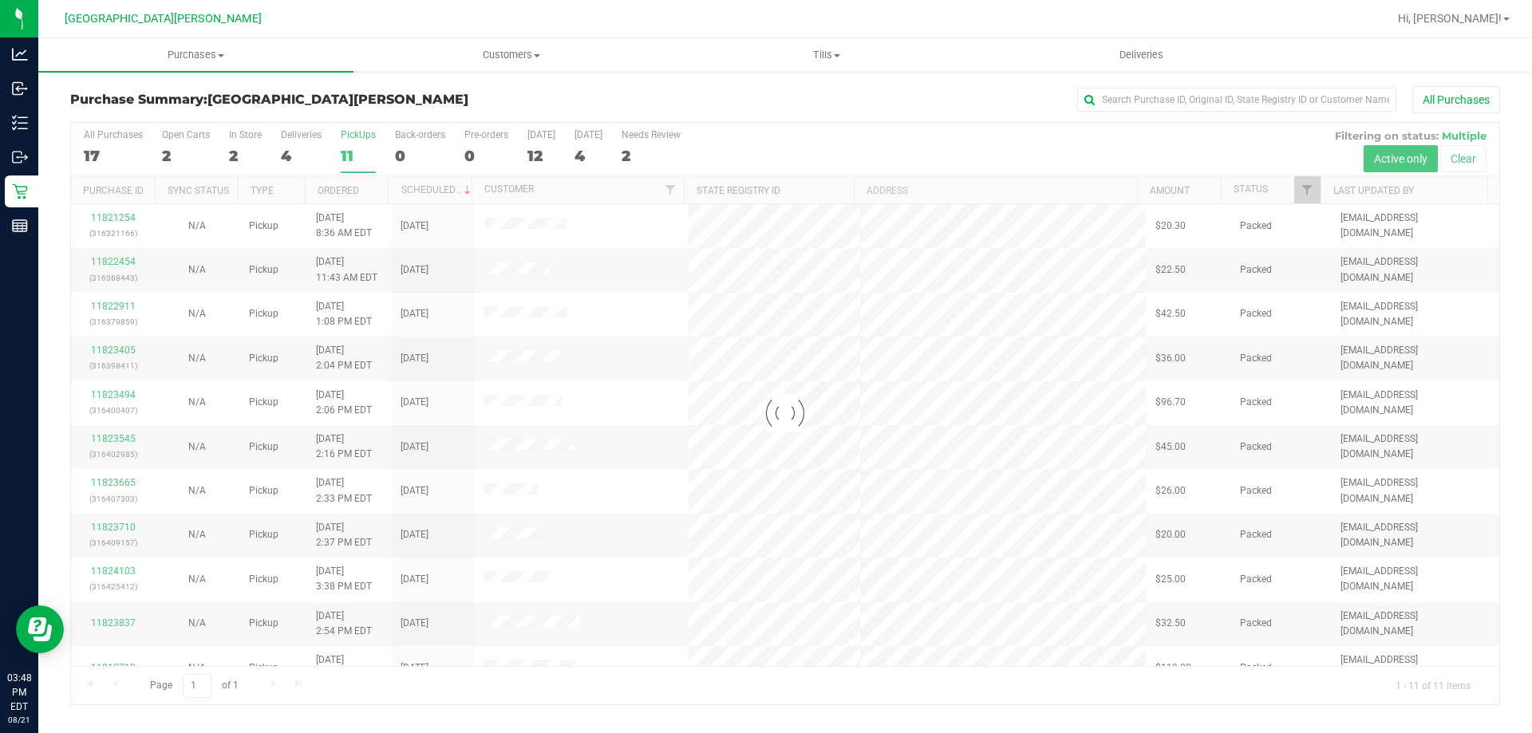
click at [360, 140] on div at bounding box center [785, 414] width 1428 height 582
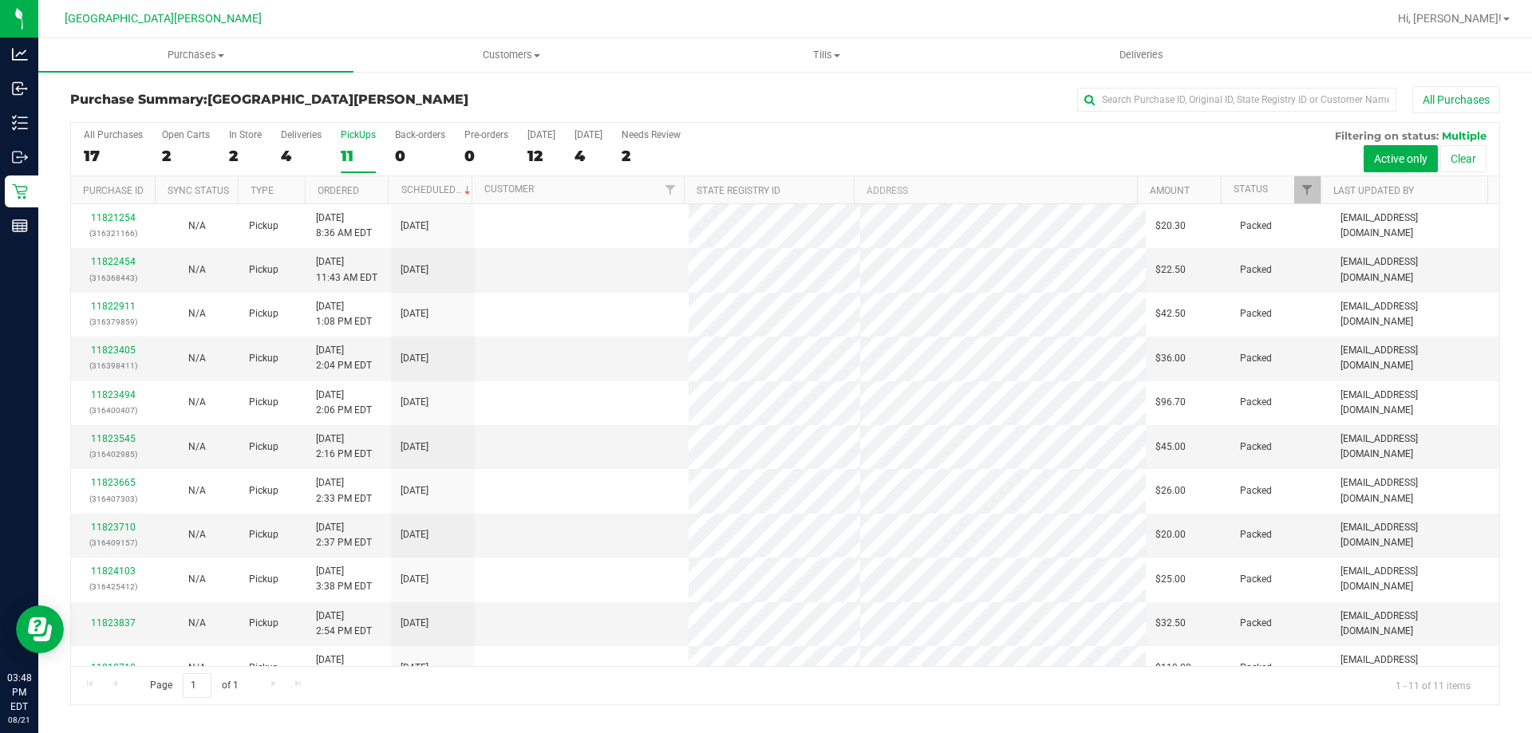
click at [360, 140] on div "PickUps" at bounding box center [358, 134] width 35 height 11
click at [0, 0] on input "PickUps 11" at bounding box center [0, 0] width 0 height 0
click at [360, 140] on div "PickUps" at bounding box center [358, 134] width 35 height 11
click at [0, 0] on input "PickUps 11" at bounding box center [0, 0] width 0 height 0
